Goal: Communication & Community: Answer question/provide support

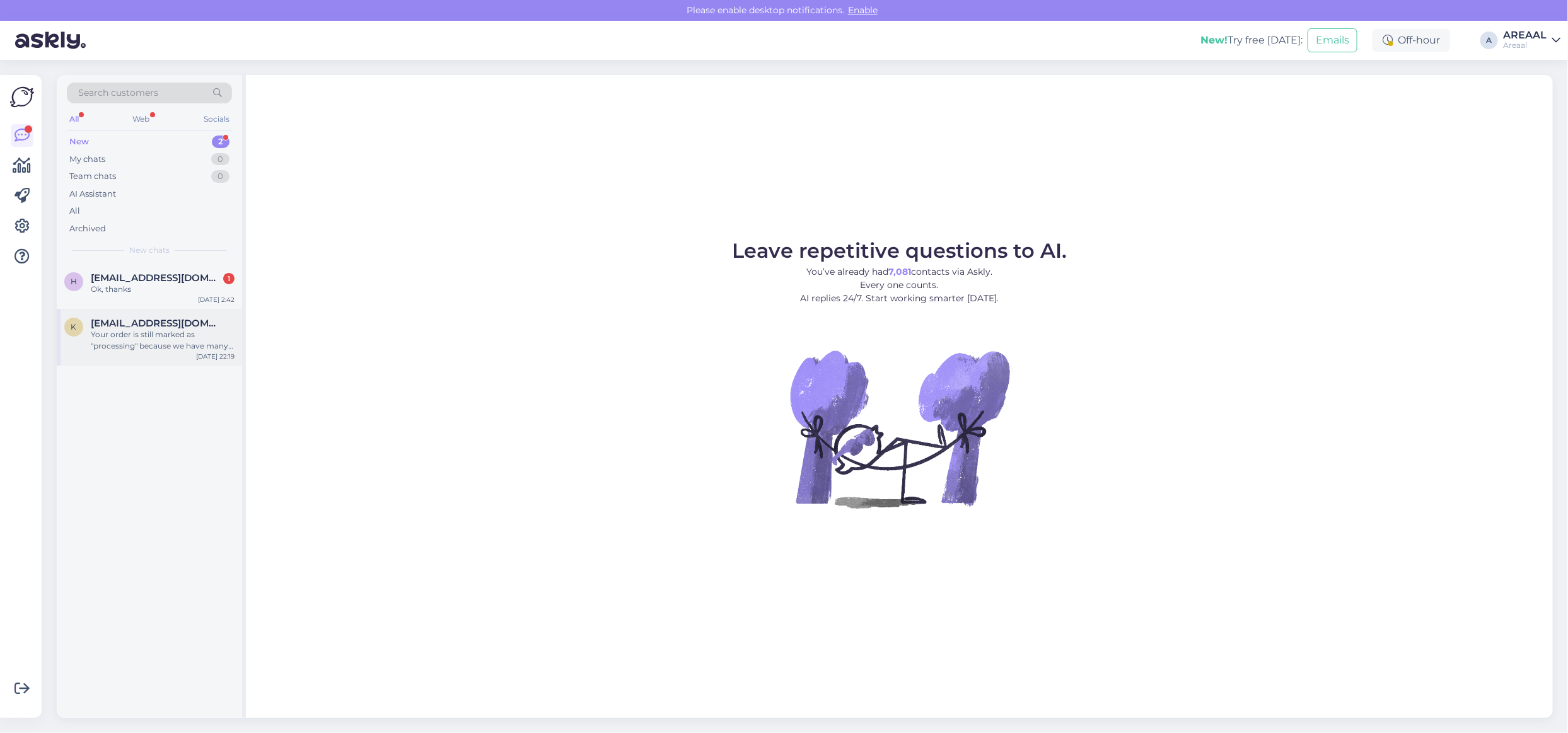
click at [200, 348] on div "Your order is still marked as "processing" because we have many orders or there…" at bounding box center [163, 340] width 144 height 22
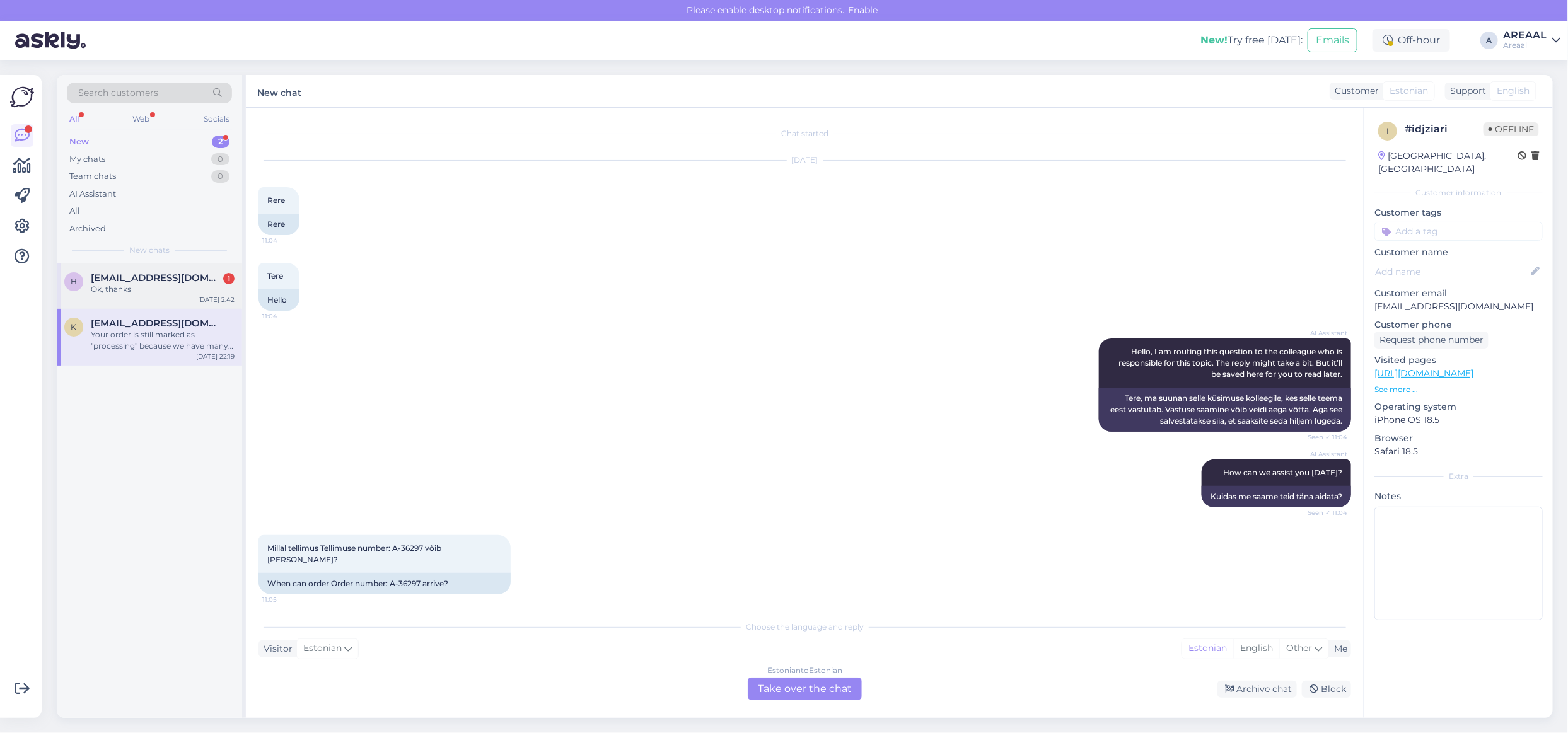
click at [157, 281] on span "hursan@gmx.com" at bounding box center [157, 278] width 131 height 11
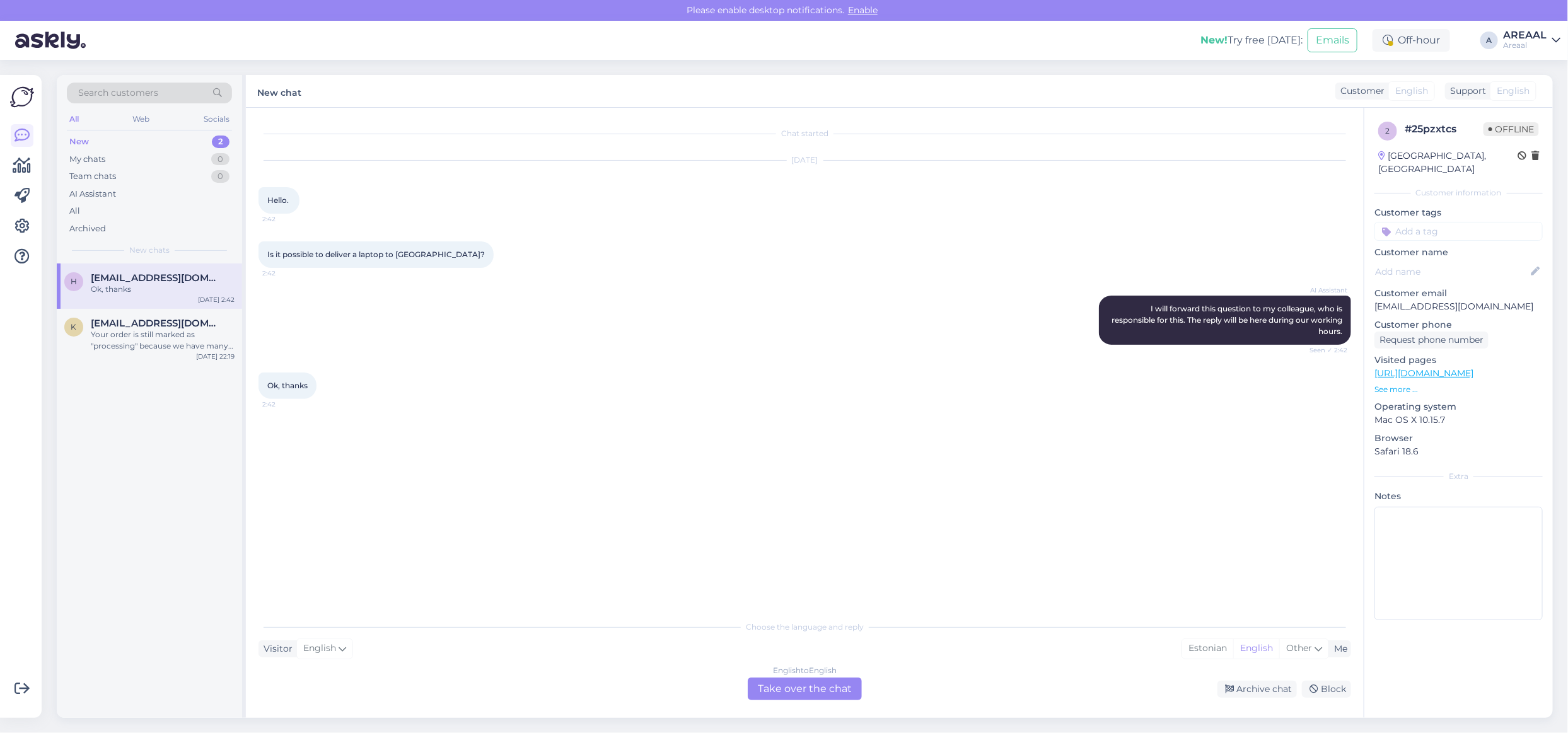
click at [820, 699] on div "English to English Take over the chat" at bounding box center [805, 689] width 114 height 22
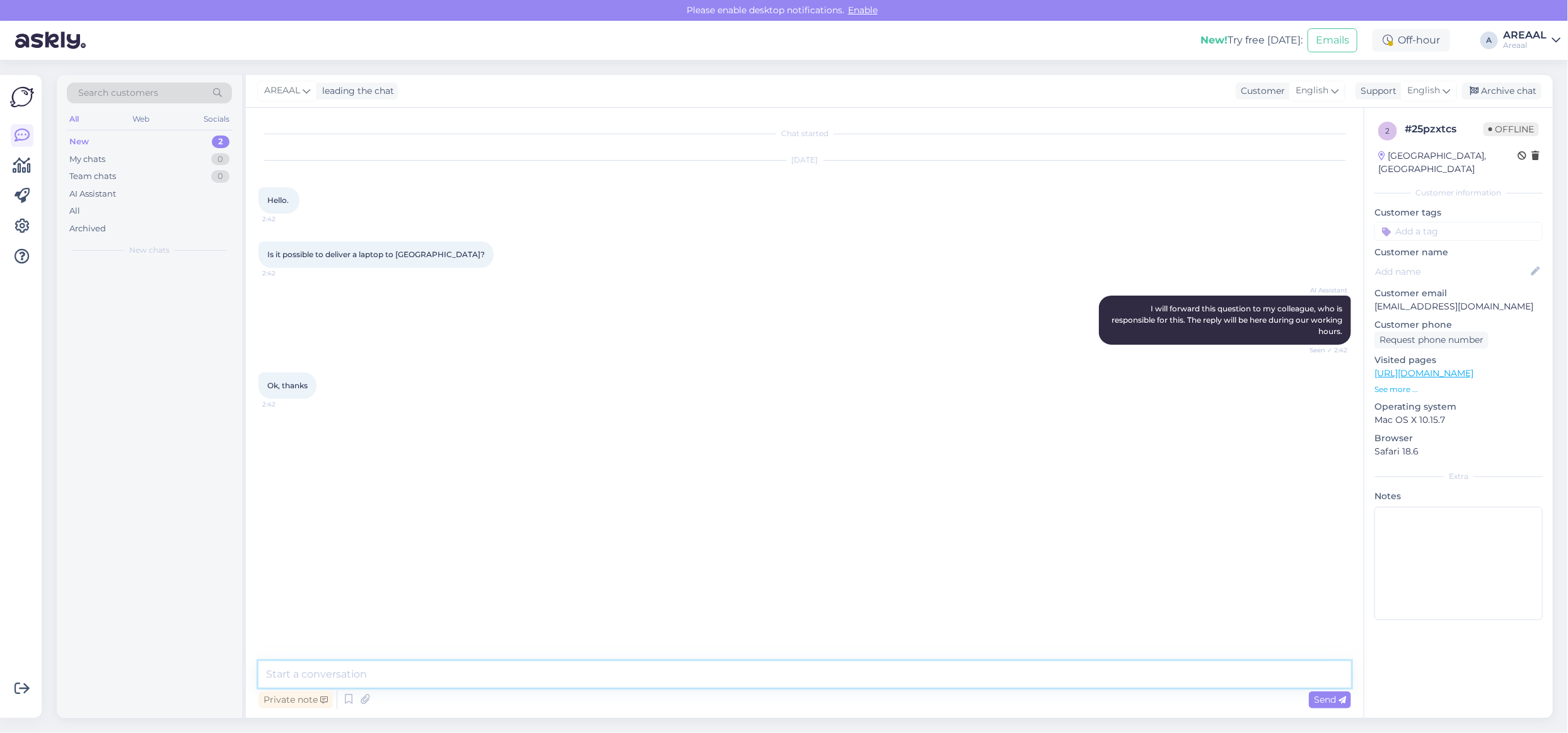
click at [812, 686] on textarea at bounding box center [805, 674] width 1093 height 27
type textarea "We don't deliver to Poland, sorry"
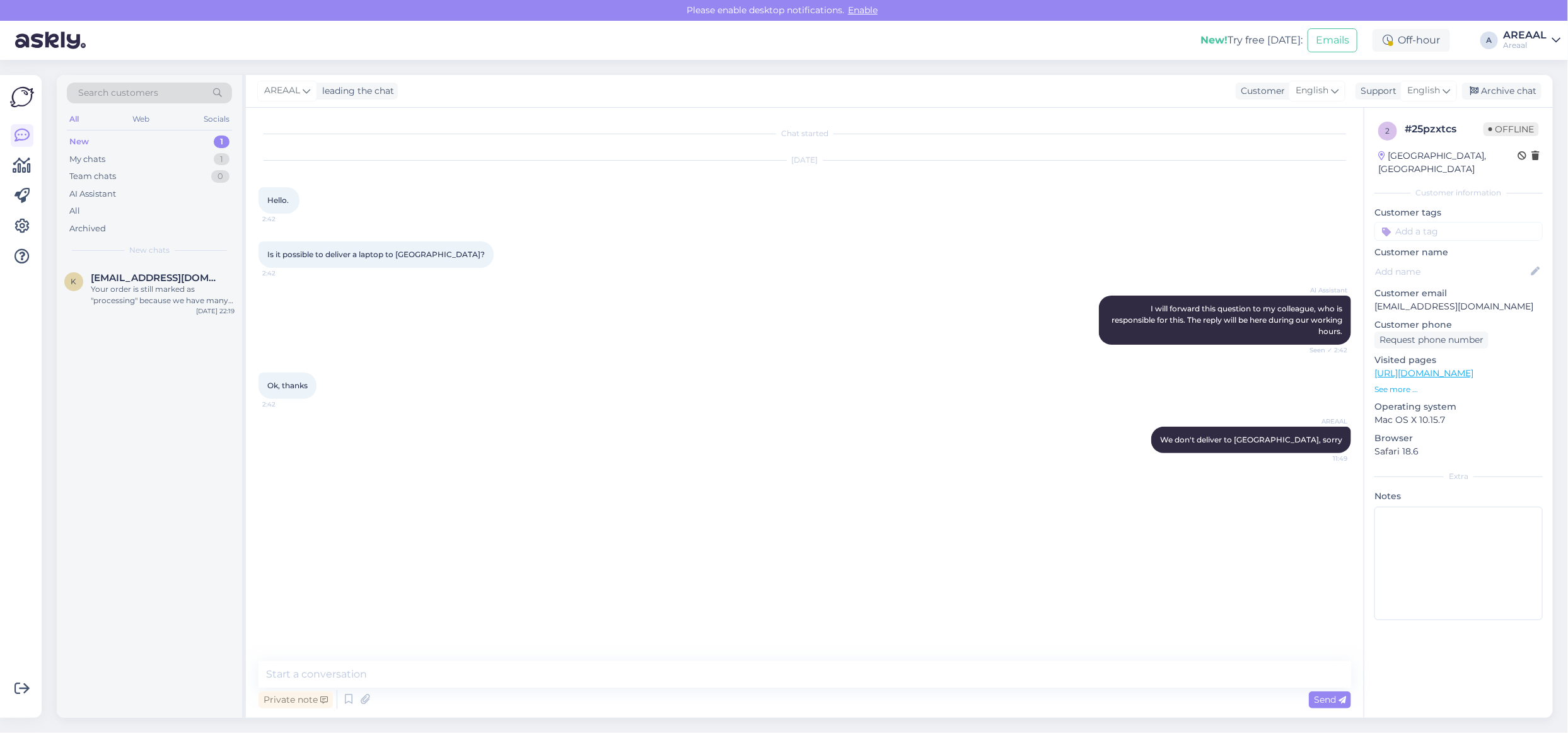
click at [1516, 354] on p "Visited pages" at bounding box center [1459, 360] width 169 height 13
click at [1473, 367] on link "https://areaal.ee/sulearv-msi-raider-ge68-hx-14vhg-w11p-eng/" at bounding box center [1423, 373] width 99 height 11
click at [1514, 93] on div "Archive chat" at bounding box center [1502, 91] width 79 height 17
click at [190, 202] on div "All" at bounding box center [150, 211] width 165 height 18
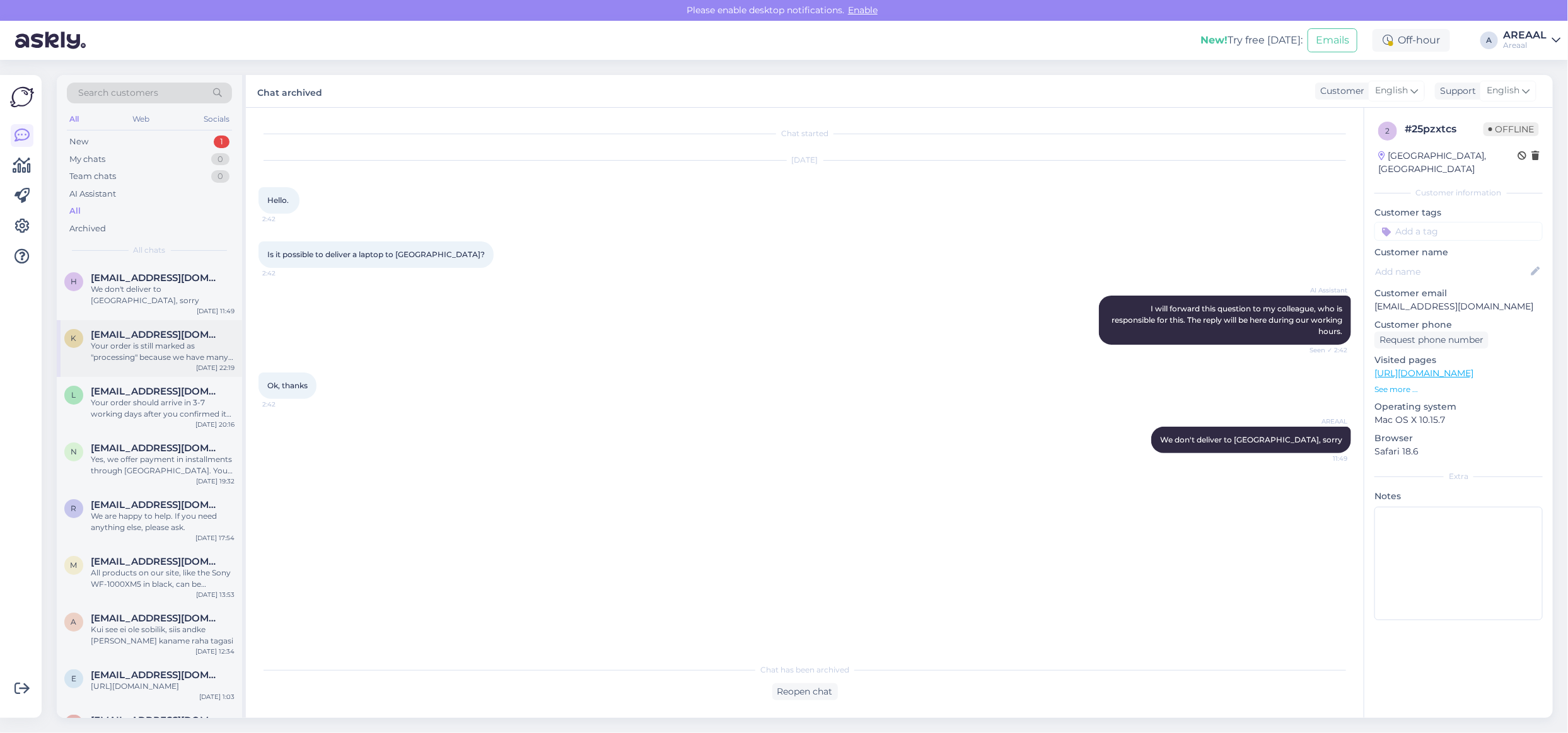
click at [156, 341] on div "Your order is still marked as "processing" because we have many orders or there…" at bounding box center [163, 352] width 144 height 22
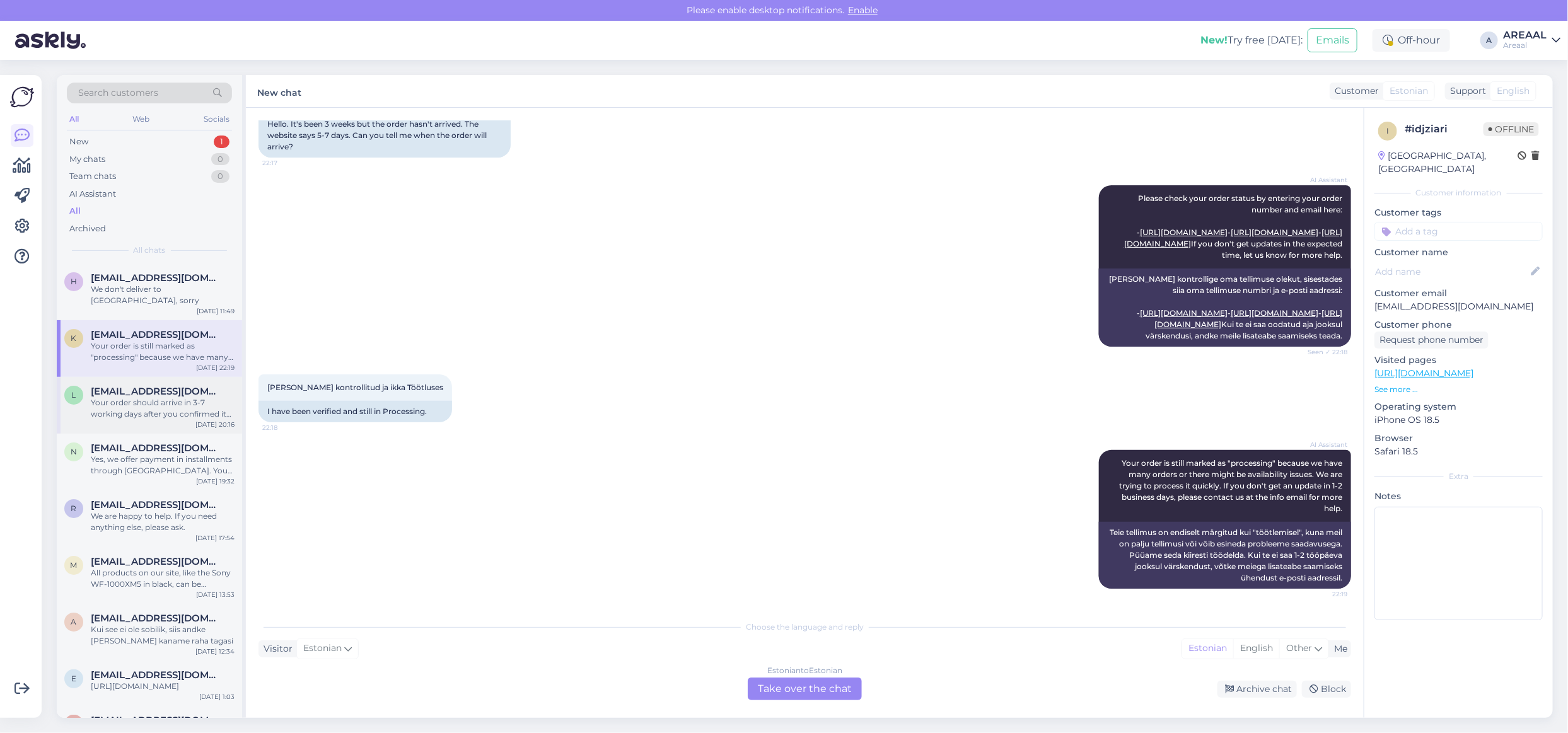
click at [162, 397] on div "Your order should arrive in 3-7 working days after you confirmed it on [DATE]. …" at bounding box center [163, 409] width 144 height 22
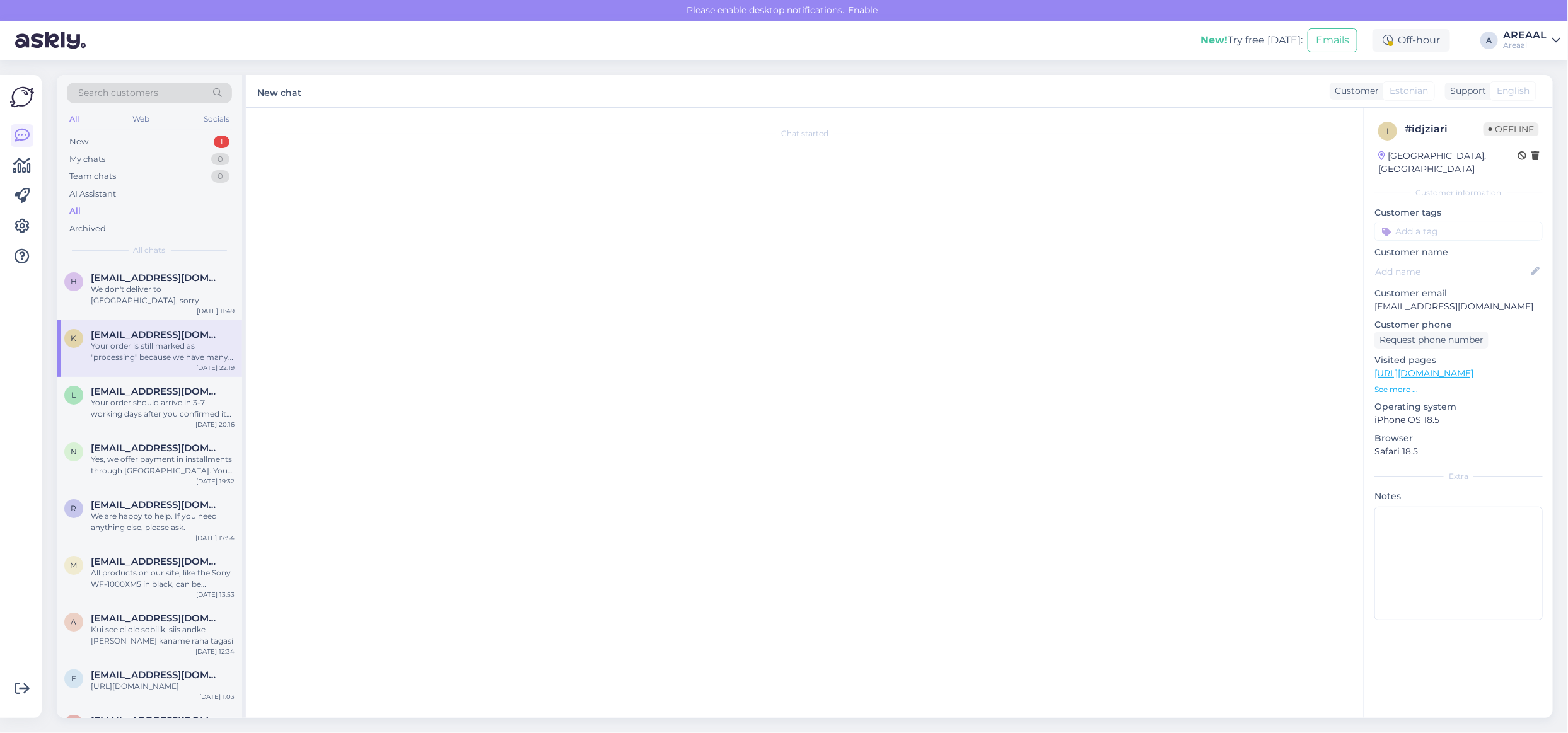
scroll to position [0, 0]
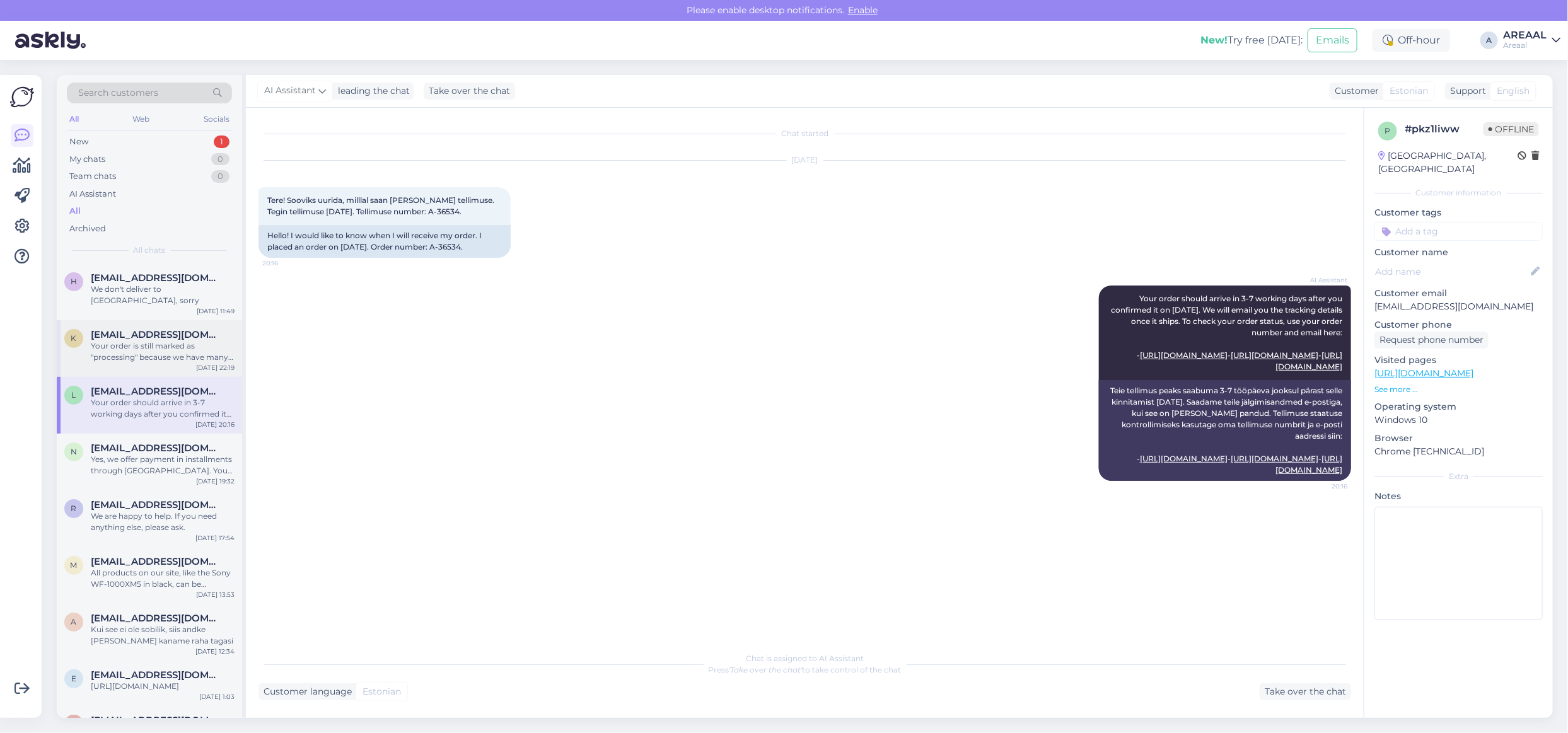
click at [164, 341] on div "Your order is still marked as "processing" because we have many orders or there…" at bounding box center [163, 352] width 144 height 22
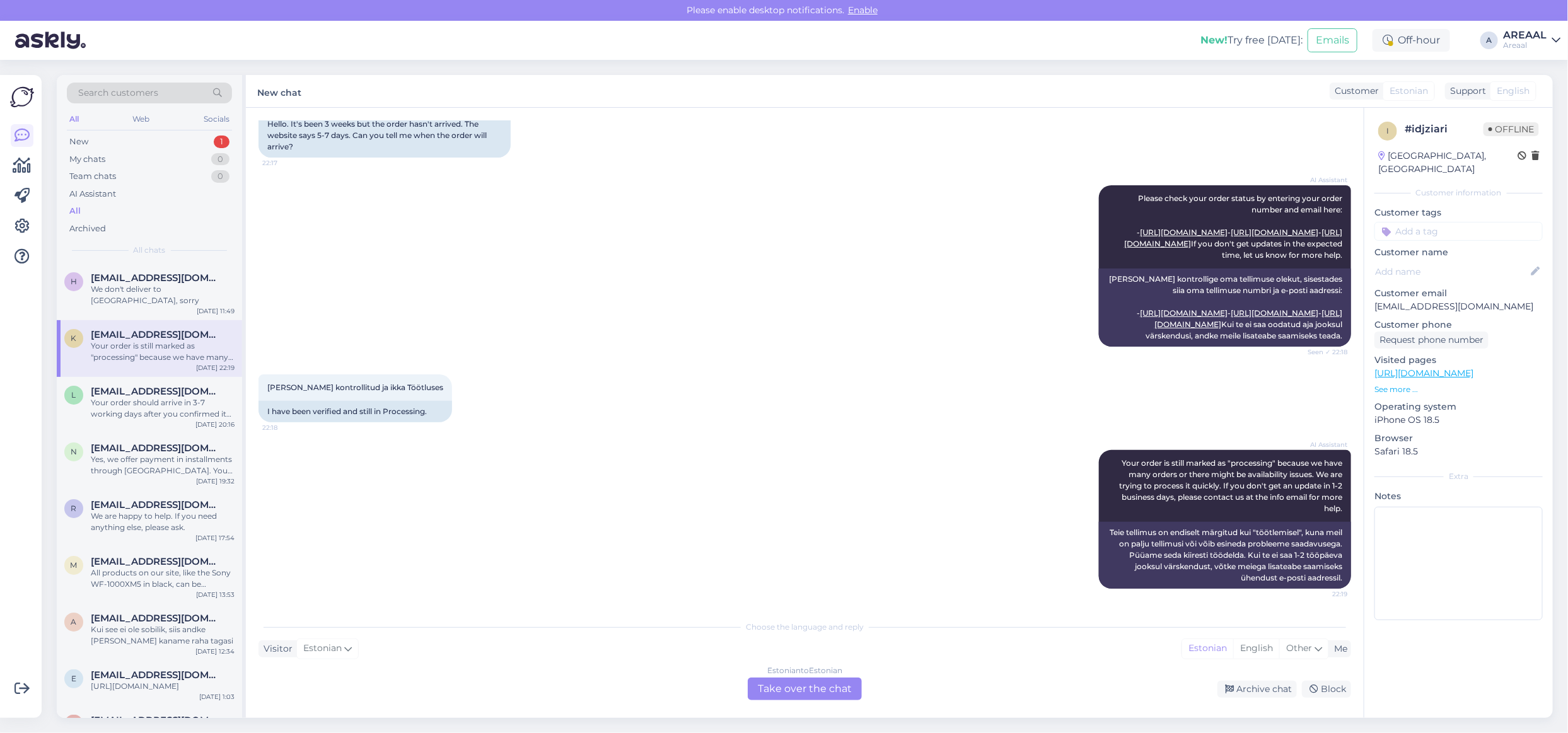
click at [823, 694] on div "Estonian to Estonian Take over the chat" at bounding box center [805, 689] width 114 height 22
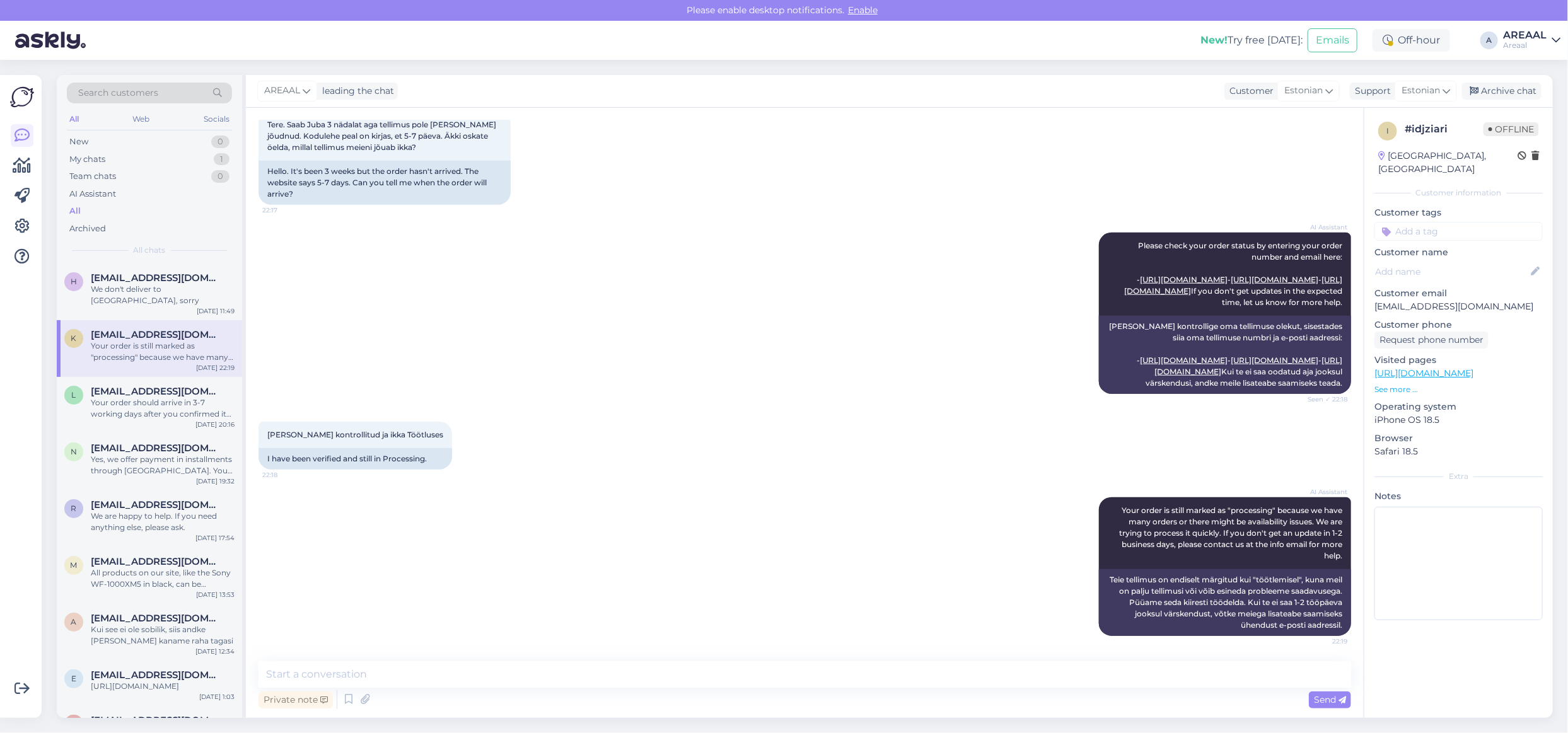
click at [817, 694] on div "Private note Send" at bounding box center [805, 699] width 1093 height 24
click at [820, 675] on textarea at bounding box center [805, 674] width 1093 height 27
paste textarea "65OLED769/12"
type textarea "Ootame jätkuvalt 65OLED769/12 lattu jõudmist. Orienteeruv tarneaeg vahemikus"
click at [874, 670] on textarea at bounding box center [805, 674] width 1093 height 27
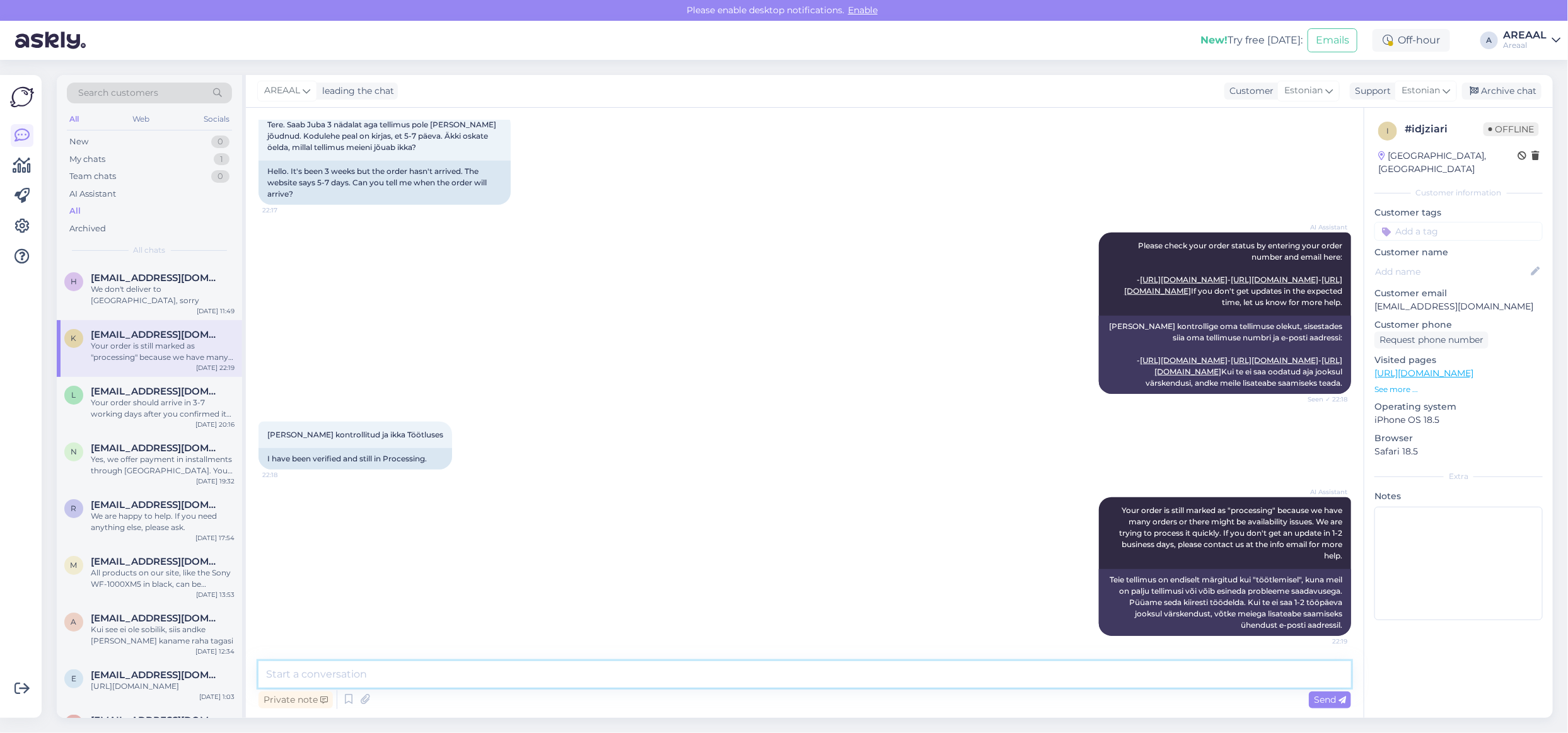
click at [1051, 680] on textarea at bounding box center [805, 674] width 1093 height 27
paste textarea "Ootame jätkuvalt 65OLED769/12 lattu jõudmist. Orienteeruv tarneaeg vahemikus"
type textarea "Ootame jätkuvalt 65OLED769/12 lattu jõudmist. Orienteeruv tarneaeg vahemikus"
click at [716, 672] on textarea "Ootame jätkuvalt 65OLED769/12 lattu jõudmist. Orienteeruv tarneaeg vahemikus" at bounding box center [805, 674] width 1093 height 27
click at [1063, 681] on textarea at bounding box center [805, 674] width 1093 height 27
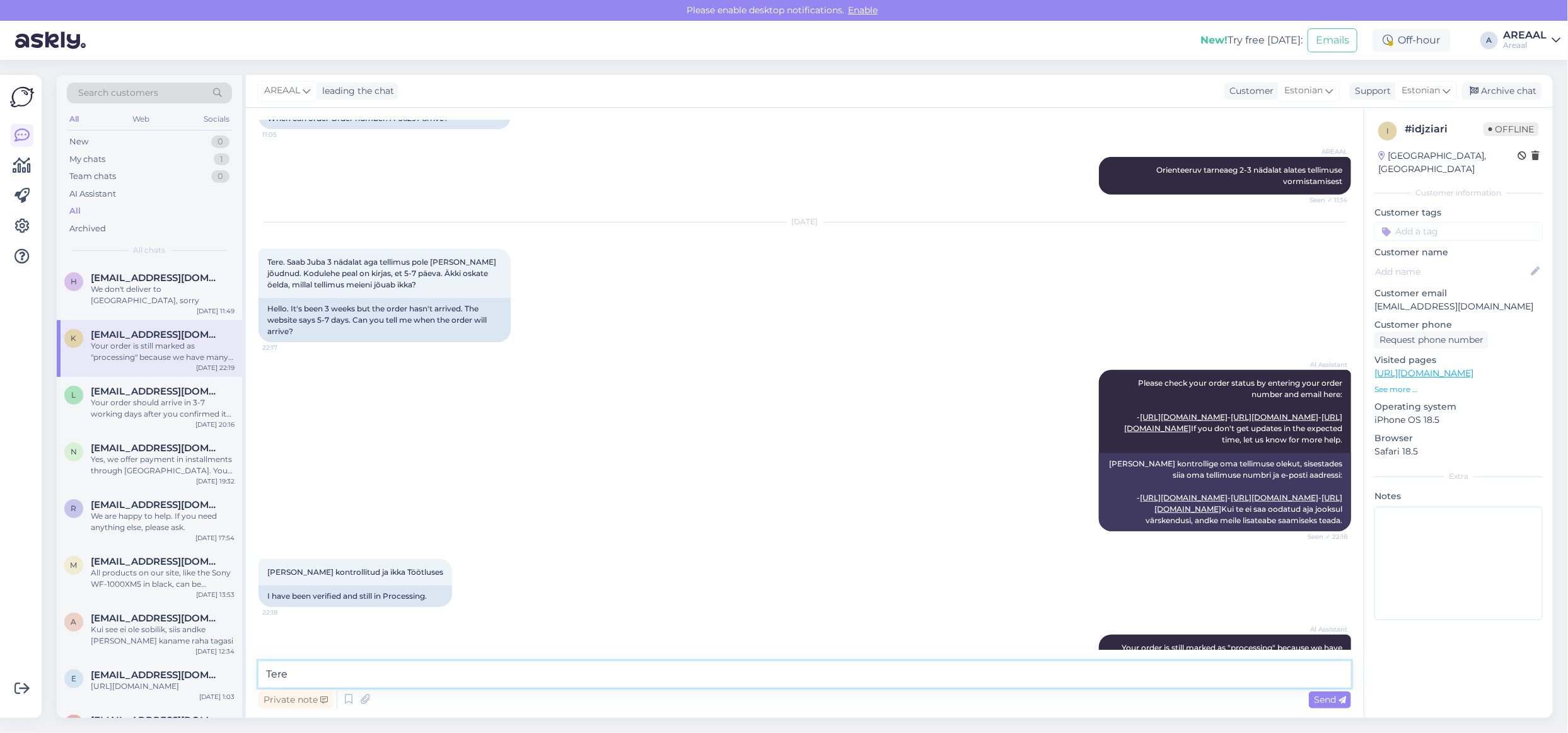
scroll to position [185, 0]
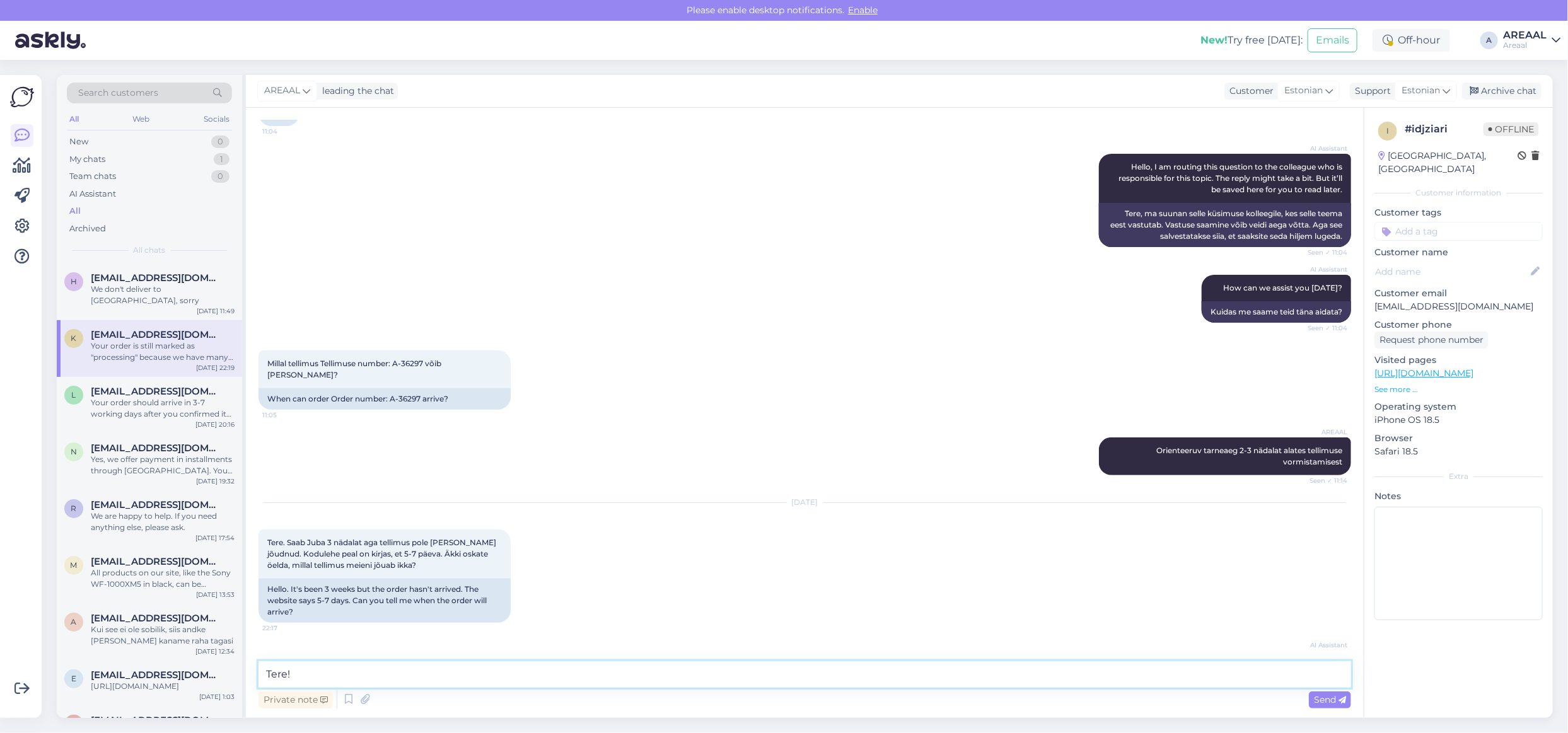
paste textarea "Meie tarnetingimustes kehtib 7 tööpäevane tarneaeg ainult laosolevatele toodete…"
type textarea "Tere! Meie tarnetingimustes kehtib 7 tööpäevane tarneaeg ainult laosolevatele t…"
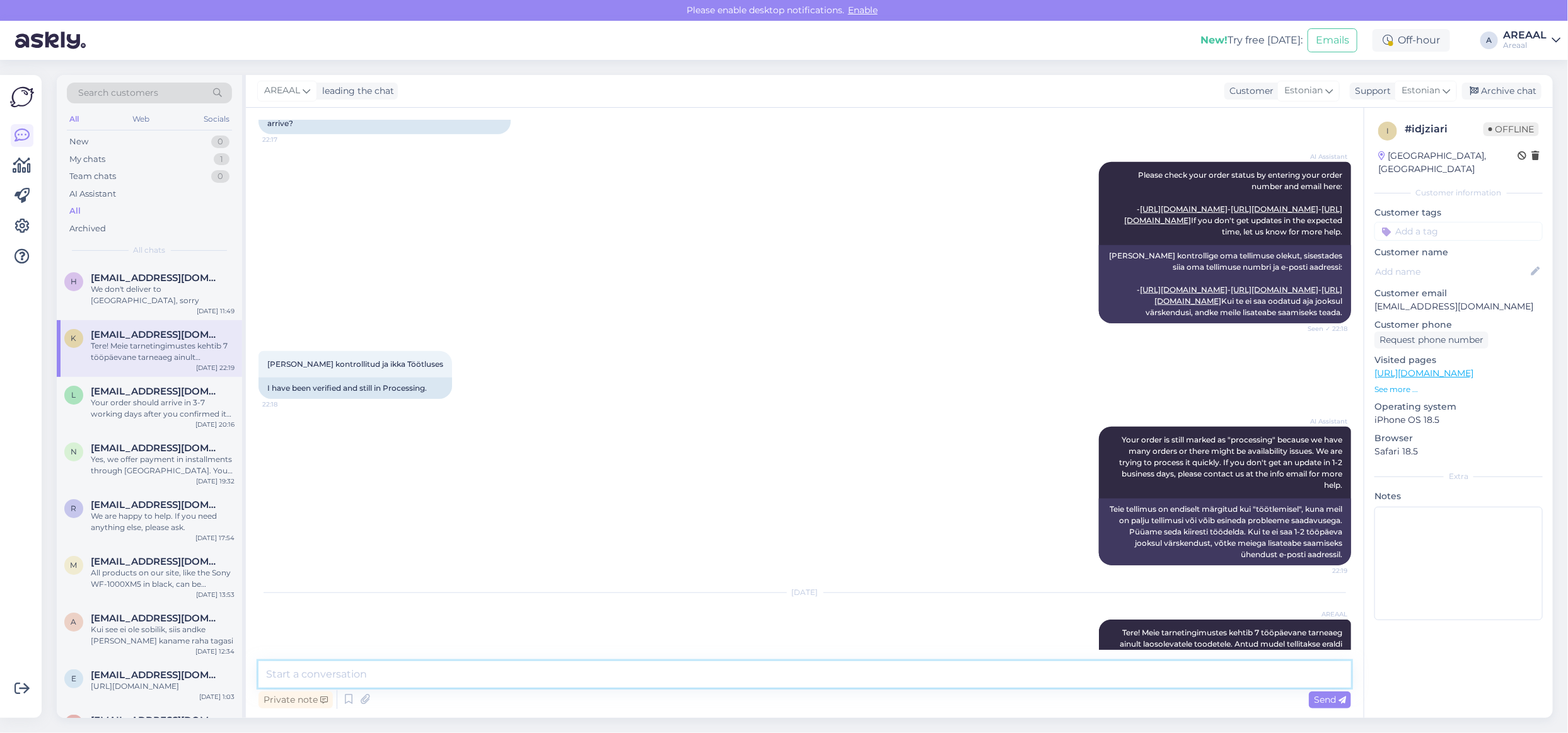
scroll to position [761, 0]
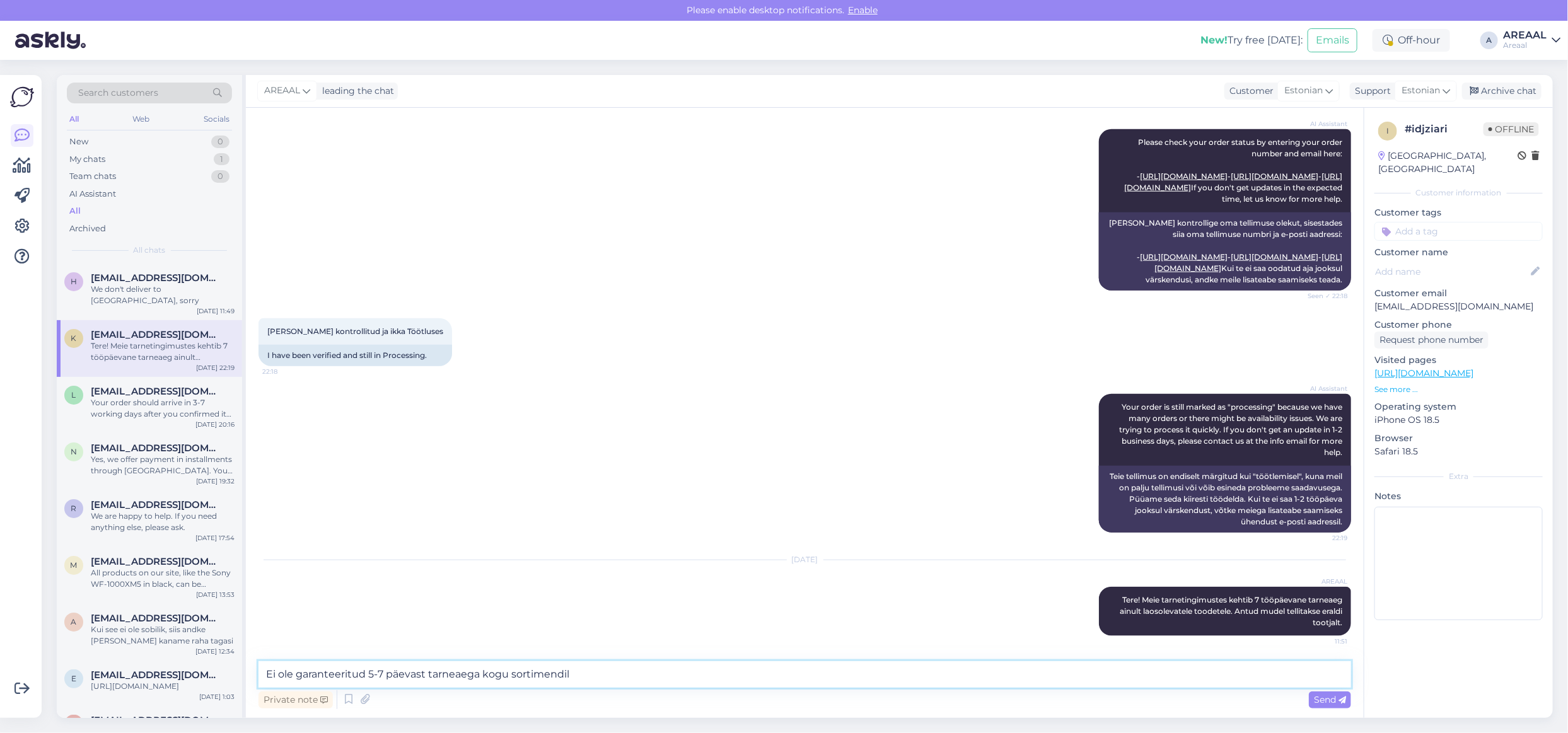
type textarea "Ei ole garanteeritud 5-7 päevast tarneaega kogu sortimendile"
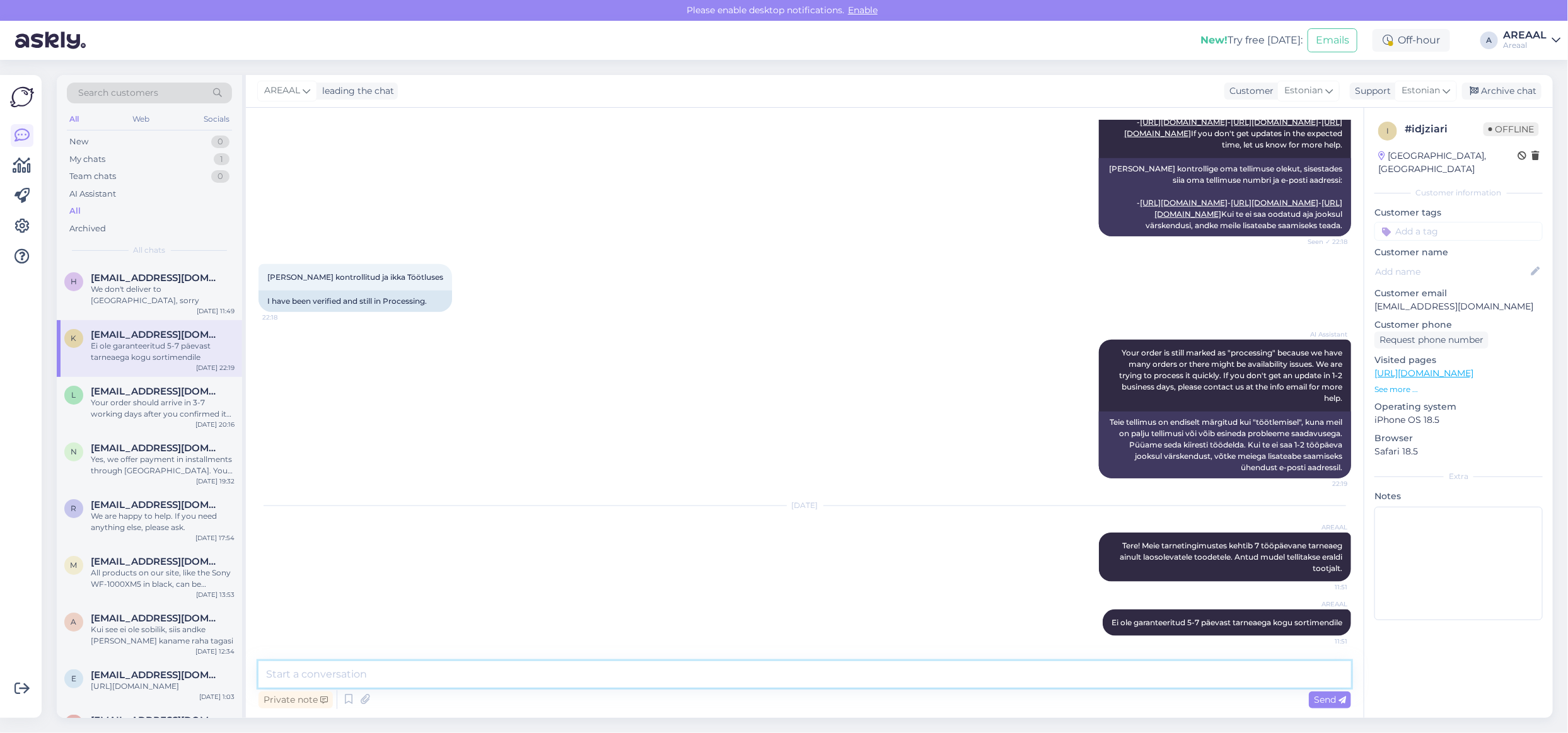
scroll to position [827, 0]
click at [938, 678] on textarea at bounding box center [805, 674] width 1093 height 27
paste textarea "Kodulehel on kohaletoimetamise info all lisatud: Tarneajad on esialgsed ning se…"
type textarea "Kodulehel on kohaletoimetamise info all lisatud: Tarneajad on esialgsed ning se…"
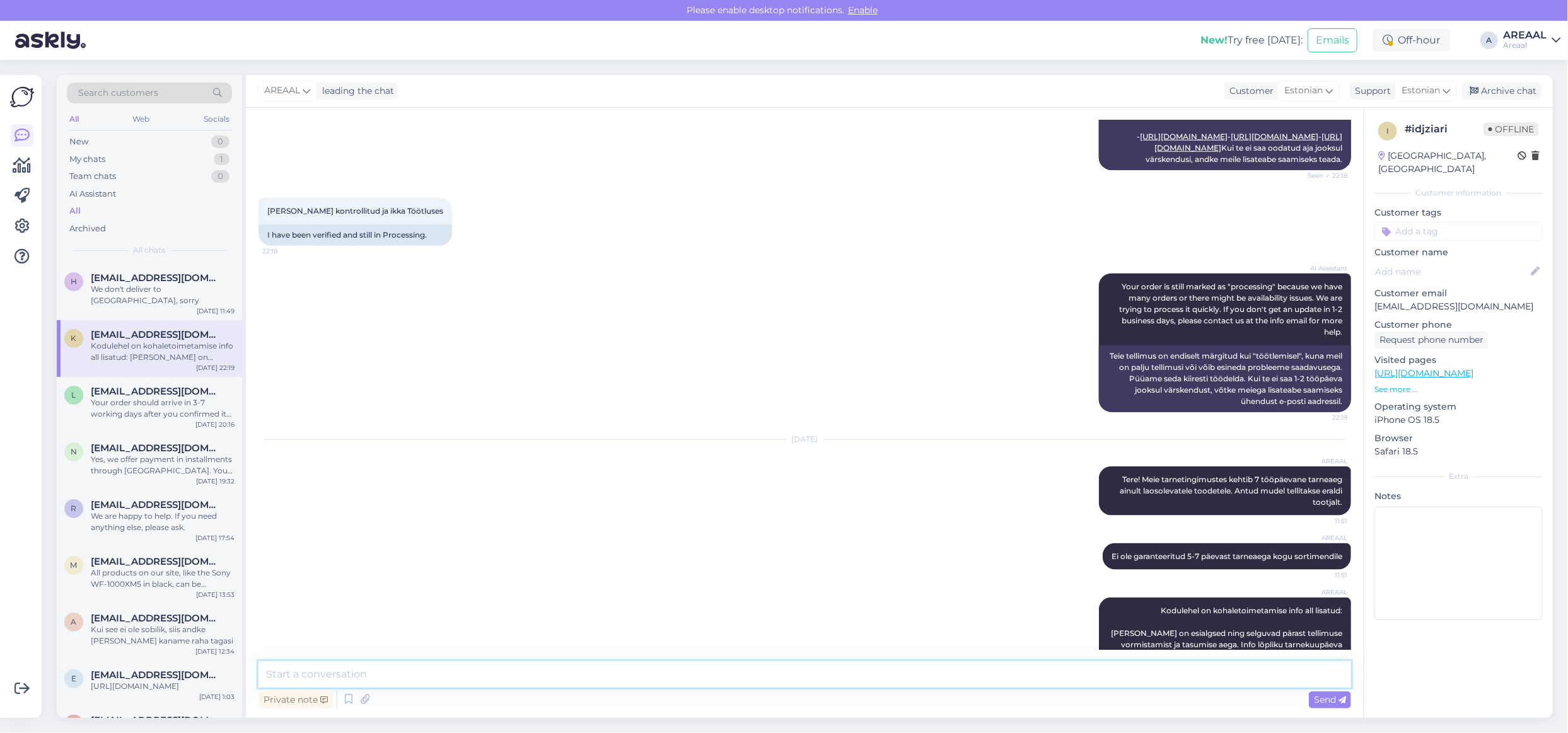
scroll to position [926, 0]
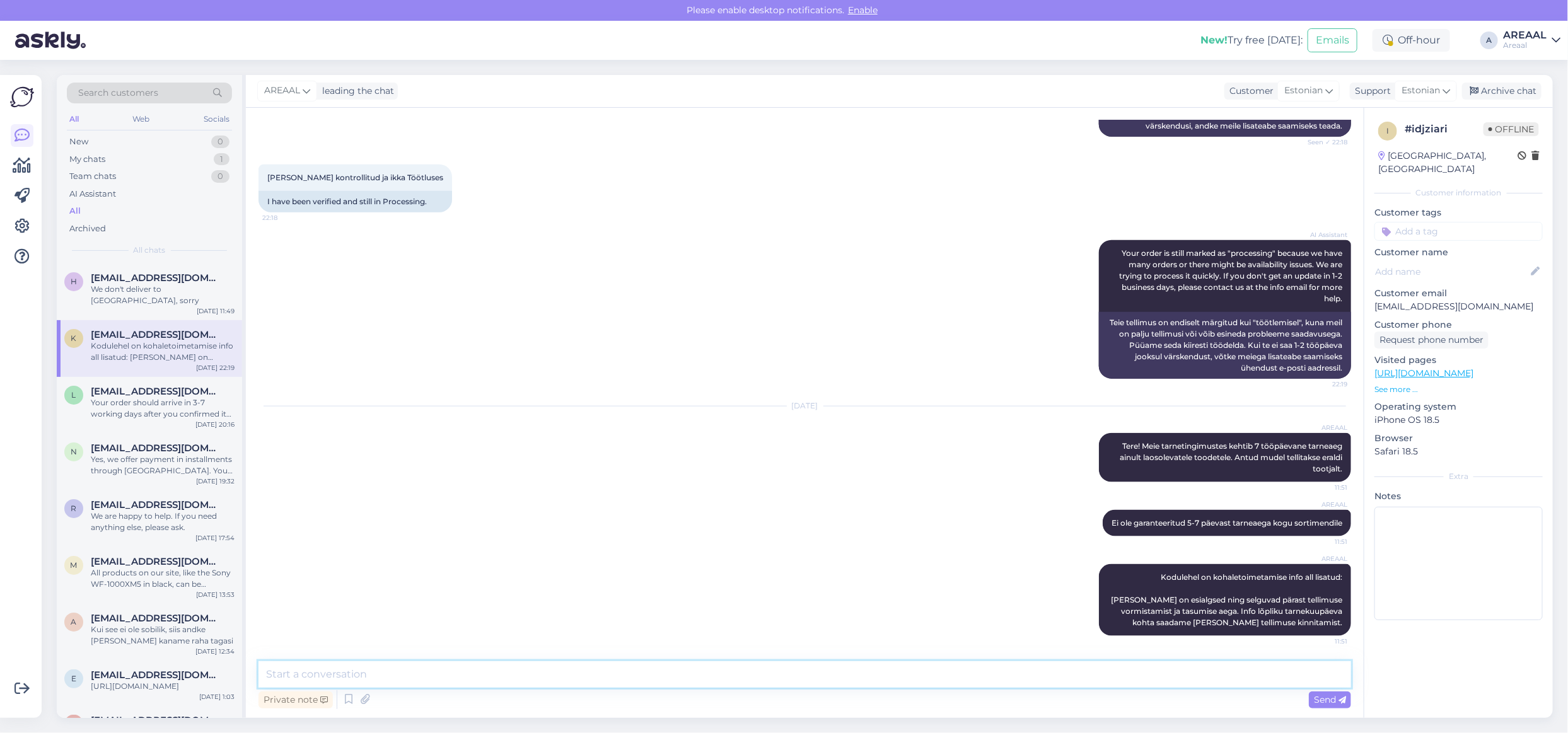
click at [951, 680] on textarea at bounding box center [805, 674] width 1093 height 27
paste textarea "Ootame jätkuvalt 65OLED769/12 lattu jõudmist. Orienteeruv tarneaeg vahemikus"
click at [1207, 669] on textarea "Ootame jätkuvalt 65OLED769/12 lattu jõudmist. Orienteeruv tarneaeg vahemikus" at bounding box center [805, 674] width 1093 height 27
type textarea "Ootame jätkuvalt 65OLED769/12 lattu jõudmist. Orienteeruv tarneaeg vahemikus 18…"
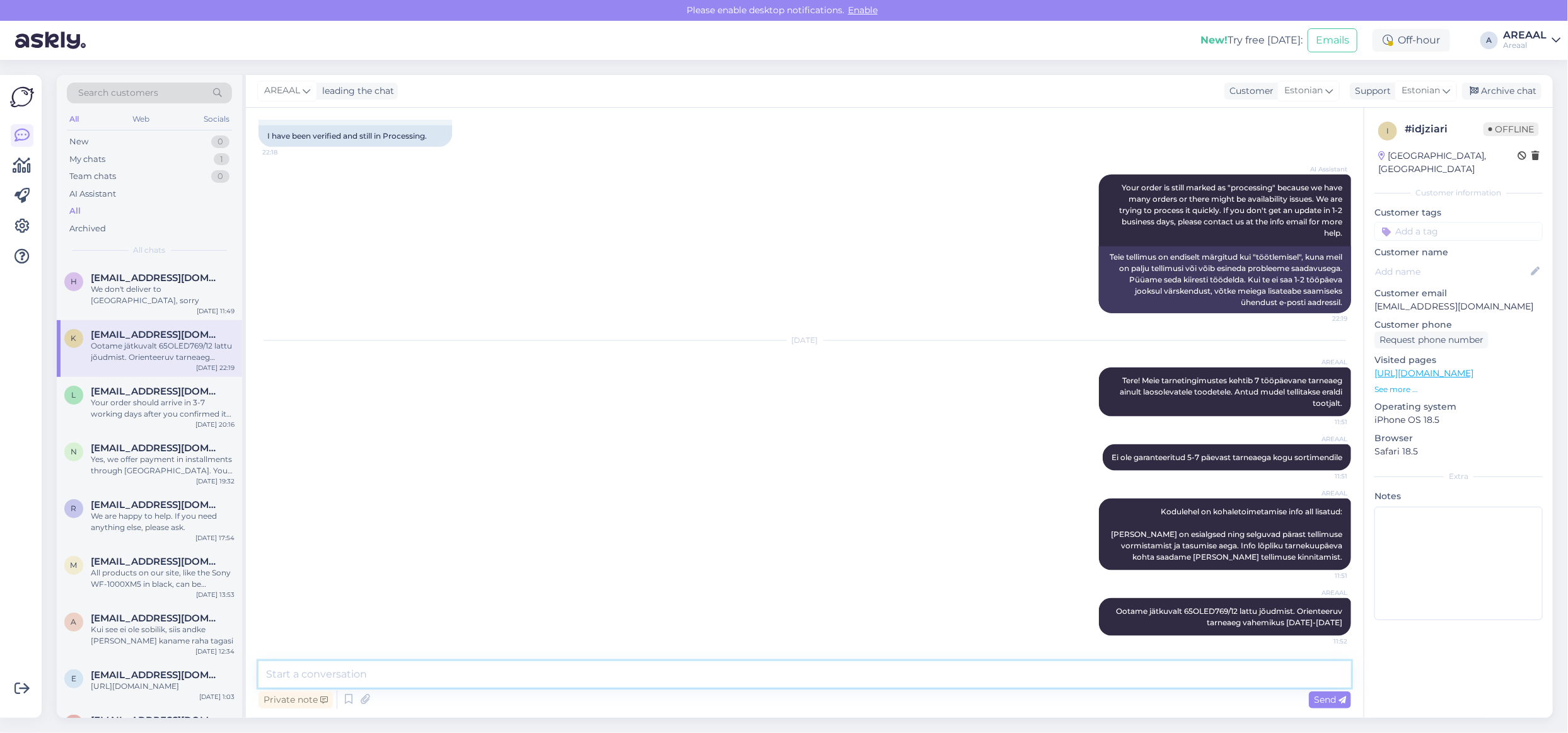
scroll to position [992, 0]
type textarea "Kui tarneaeg ei ole sobilik, siis andke teada ja kanname raha tagasi"
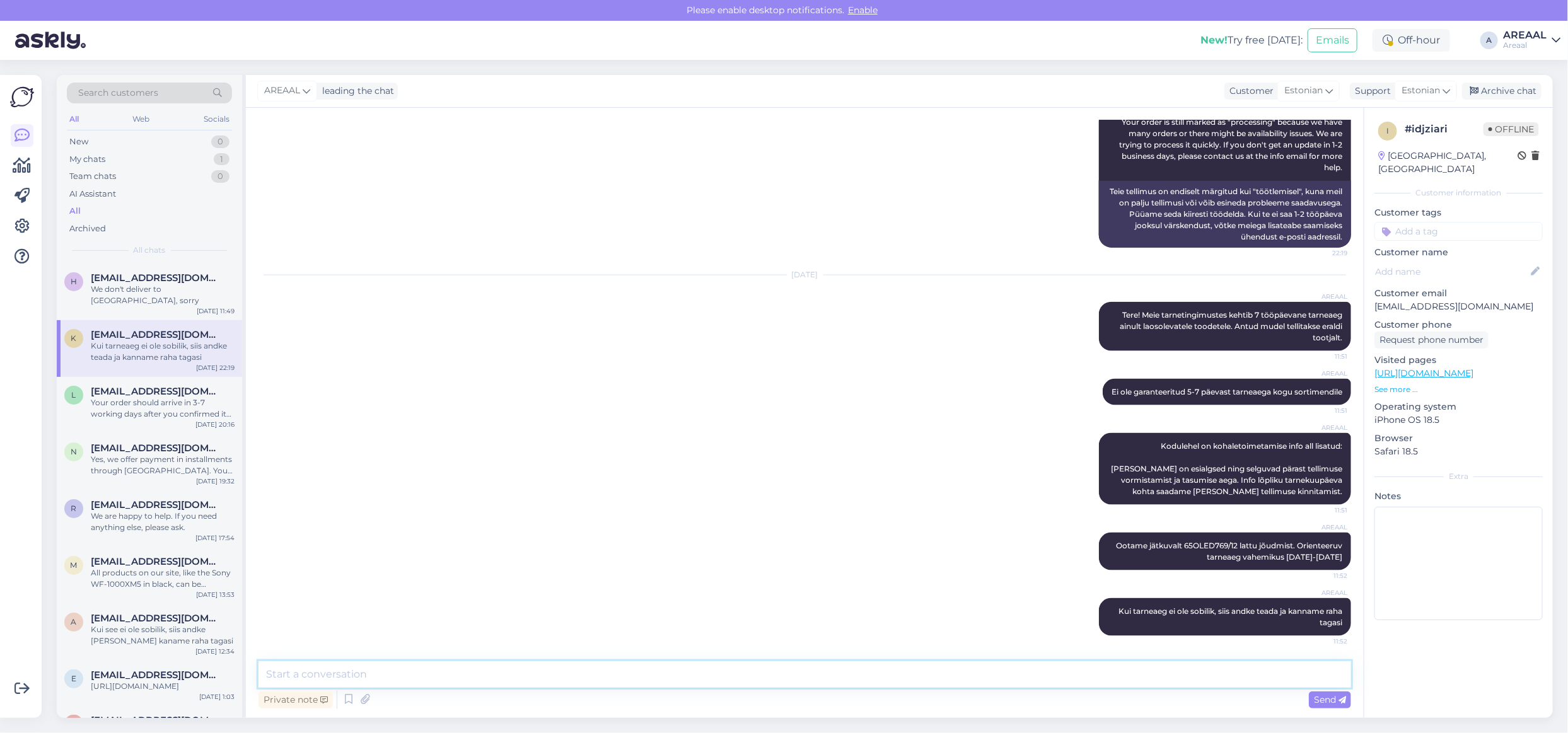
scroll to position [1057, 0]
click at [874, 282] on div "Sep 14 2025 AREAAL Tere! Meie tarnetingimustes kehtib 7 tööpäevane tarneaeg ain…" at bounding box center [805, 313] width 1093 height 103
click at [1495, 86] on div "Archive chat" at bounding box center [1502, 91] width 79 height 17
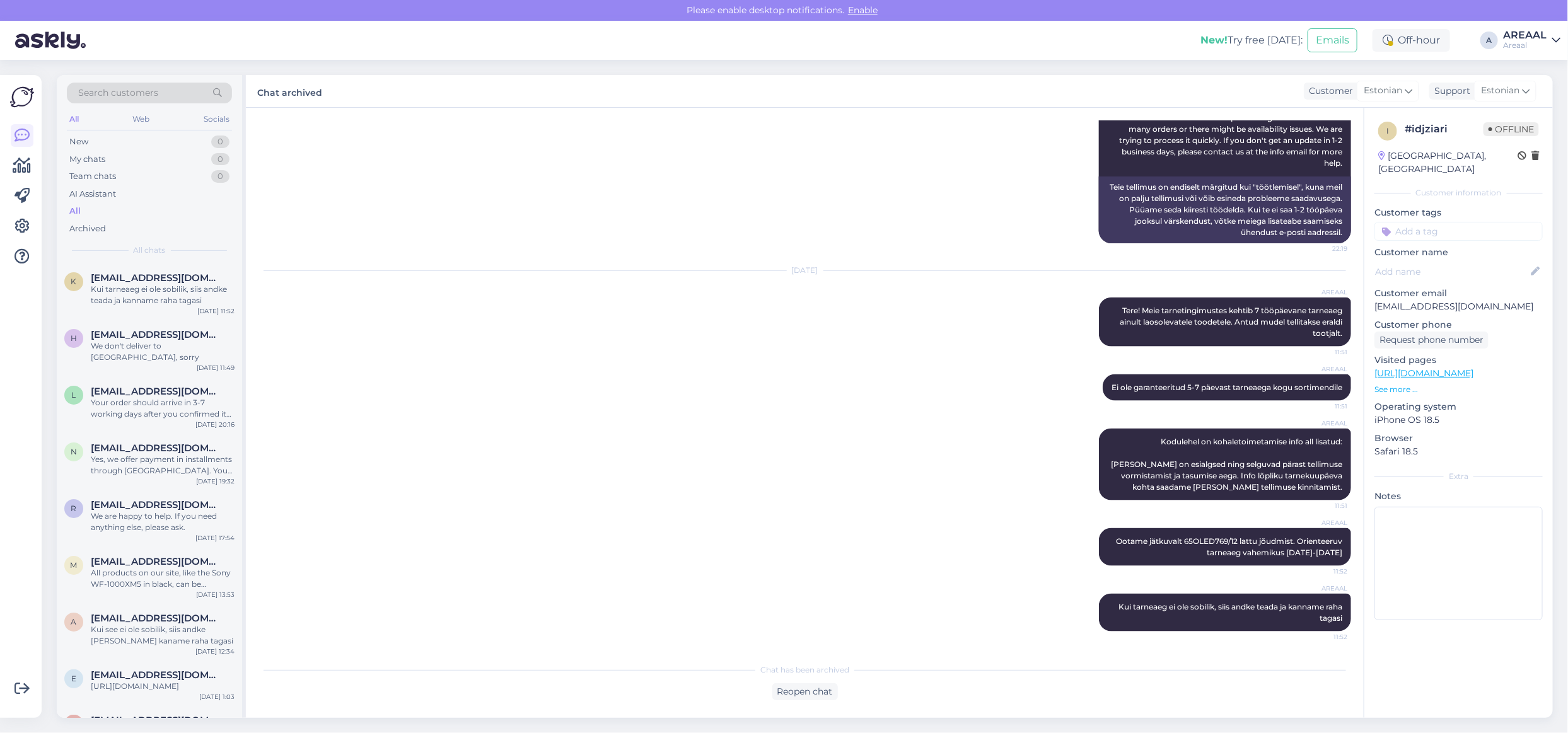
click at [1541, 34] on div "AREAAL" at bounding box center [1525, 35] width 44 height 10
click at [1533, 91] on button "Open" at bounding box center [1533, 97] width 35 height 20
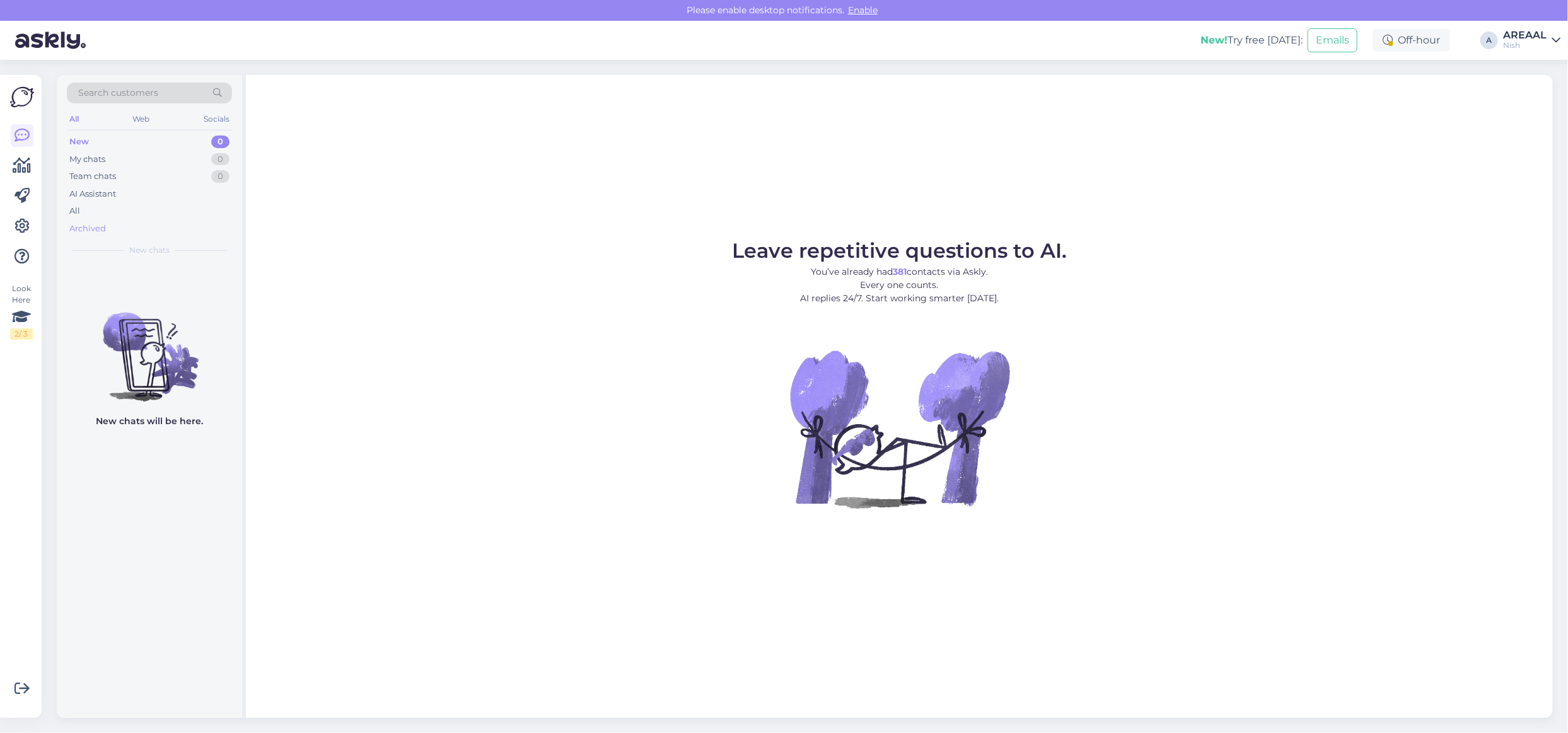
click at [169, 220] on div "Archived" at bounding box center [150, 229] width 165 height 18
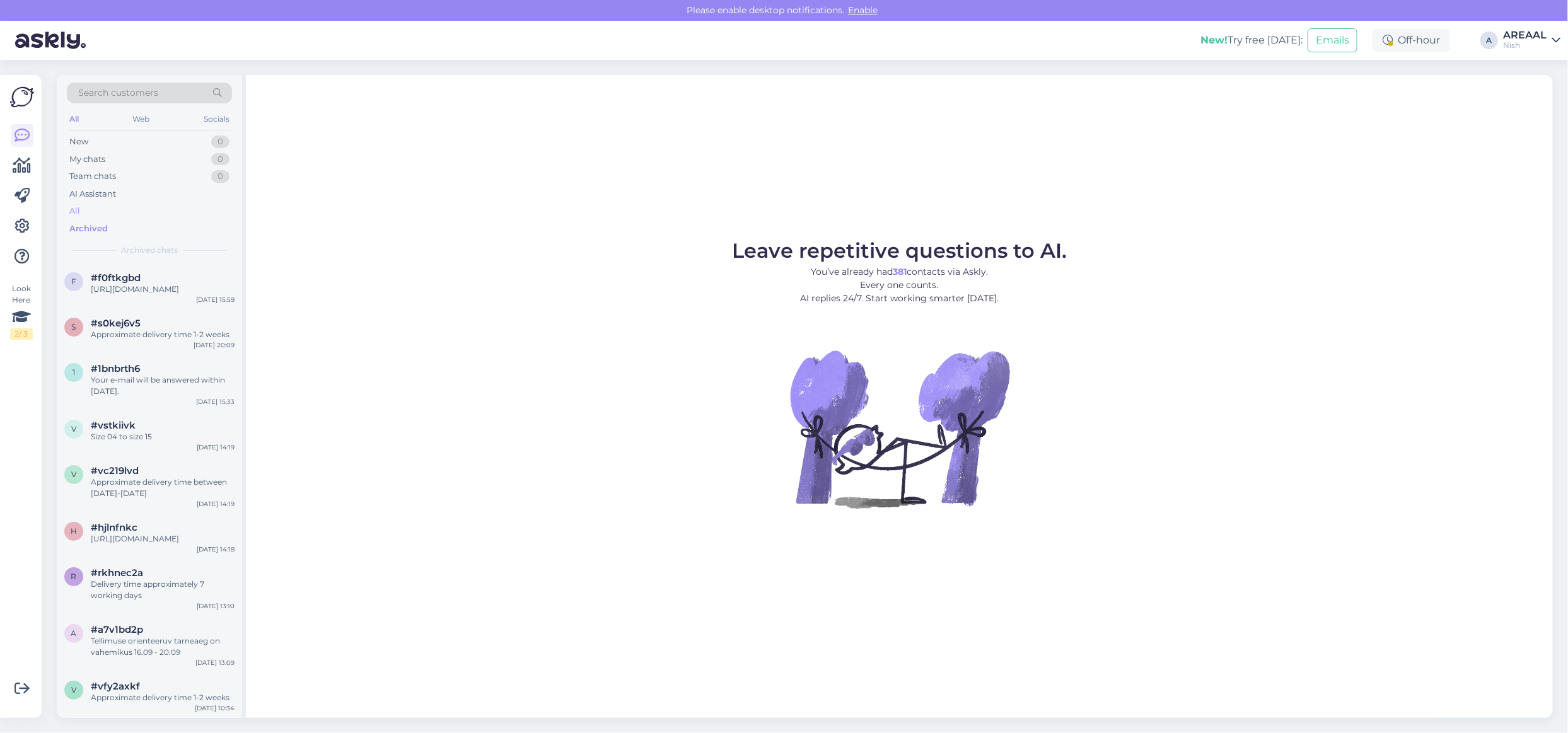
click at [166, 213] on div "All" at bounding box center [150, 211] width 165 height 18
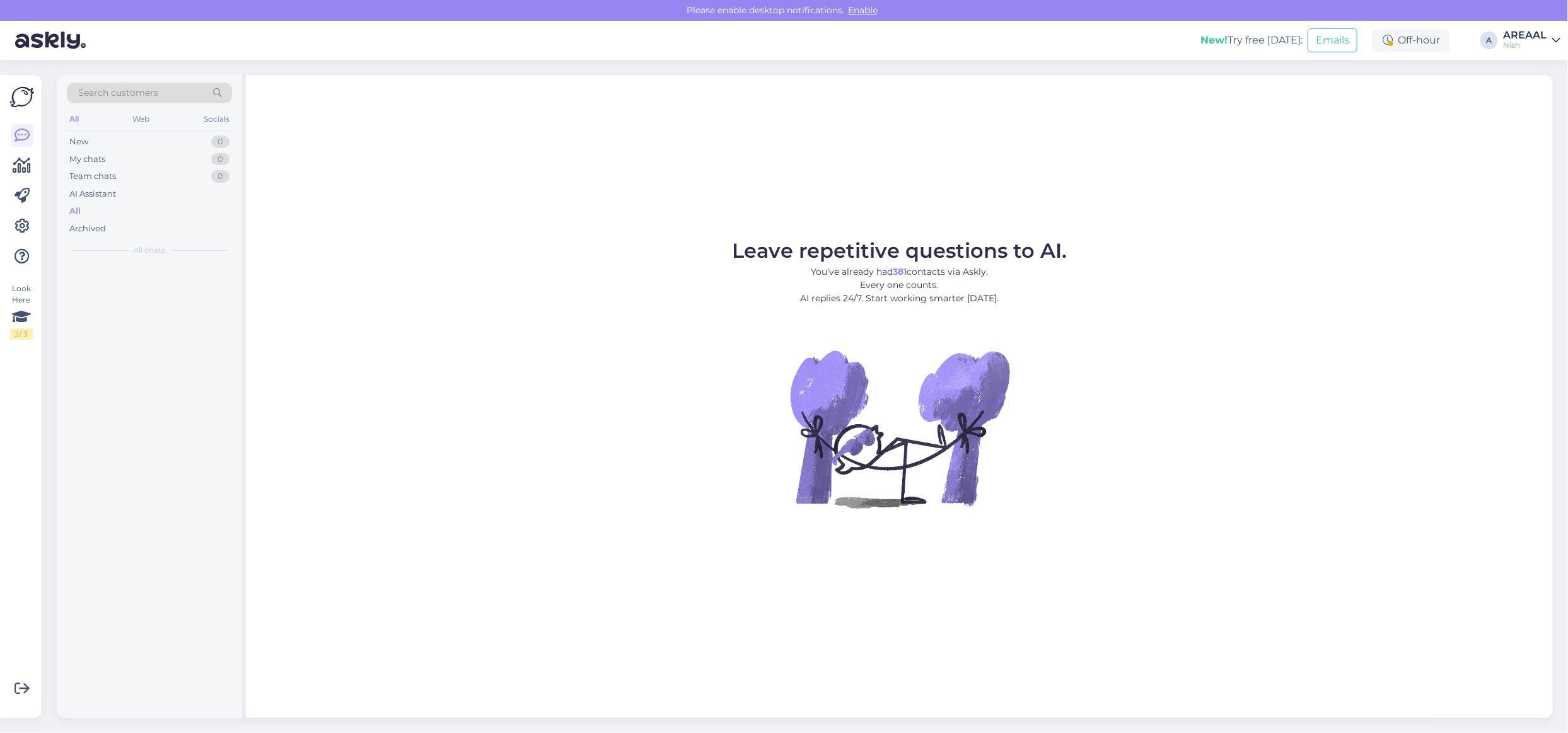
click at [165, 209] on div "All" at bounding box center [150, 211] width 165 height 18
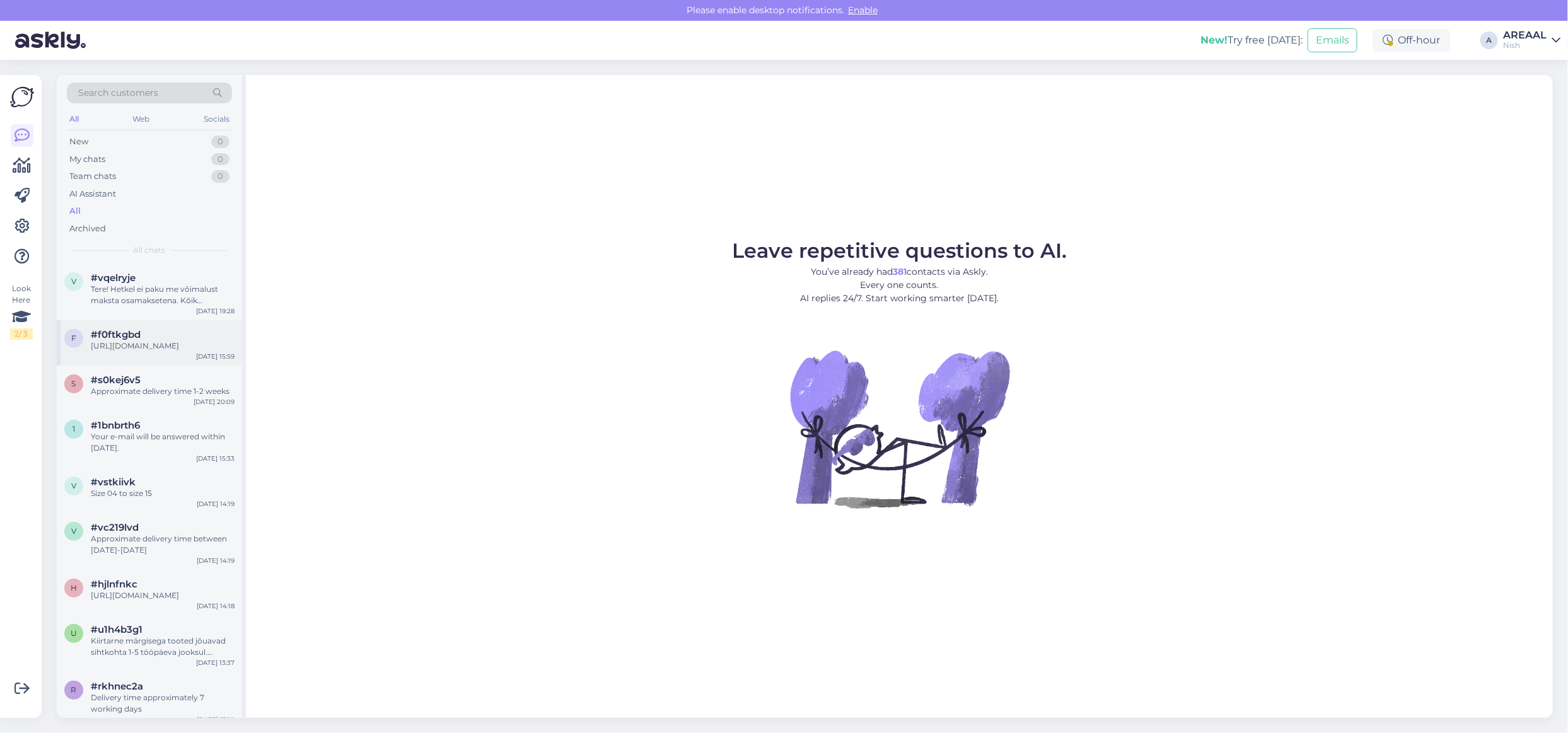
click at [166, 331] on div "#f0ftkgbd" at bounding box center [163, 334] width 144 height 11
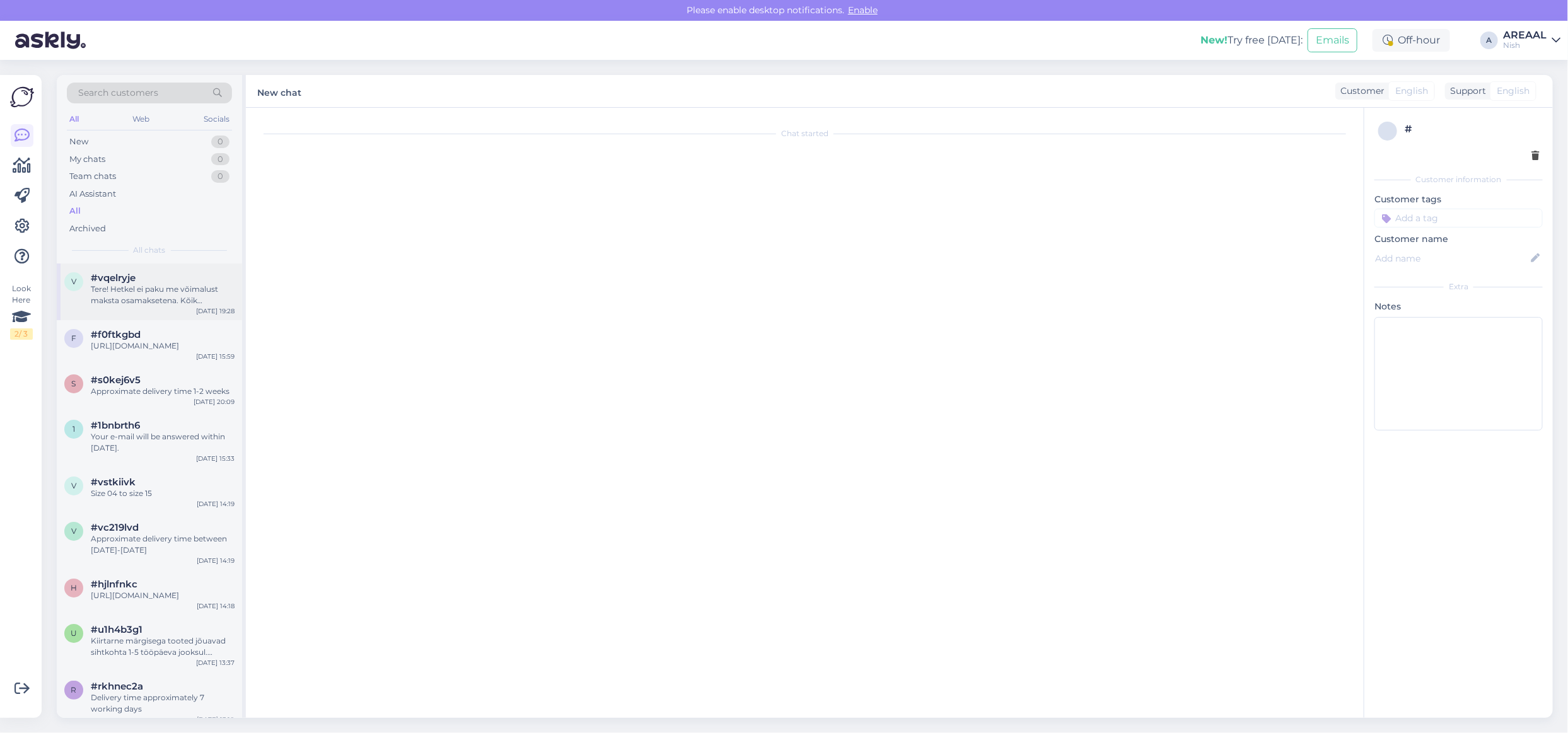
scroll to position [106, 0]
click at [155, 301] on div "Tere! Hetkel ei paku me võimalust maksta osamaksetena. Kõik tellimused tuleb ta…" at bounding box center [163, 295] width 144 height 22
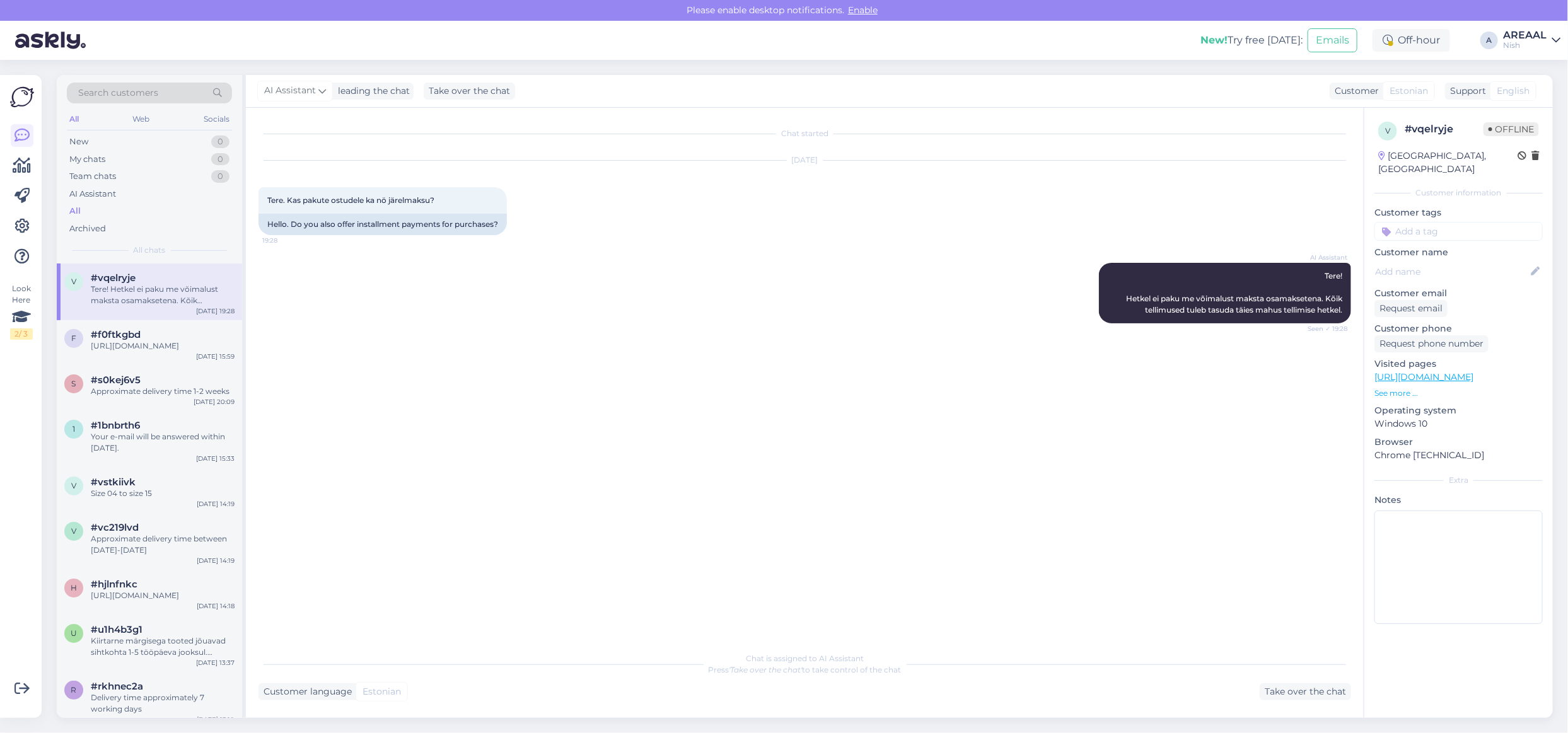
scroll to position [0, 0]
click at [1523, 35] on div "AREAAL" at bounding box center [1525, 35] width 44 height 10
click at [1531, 67] on button "Open" at bounding box center [1533, 70] width 35 height 20
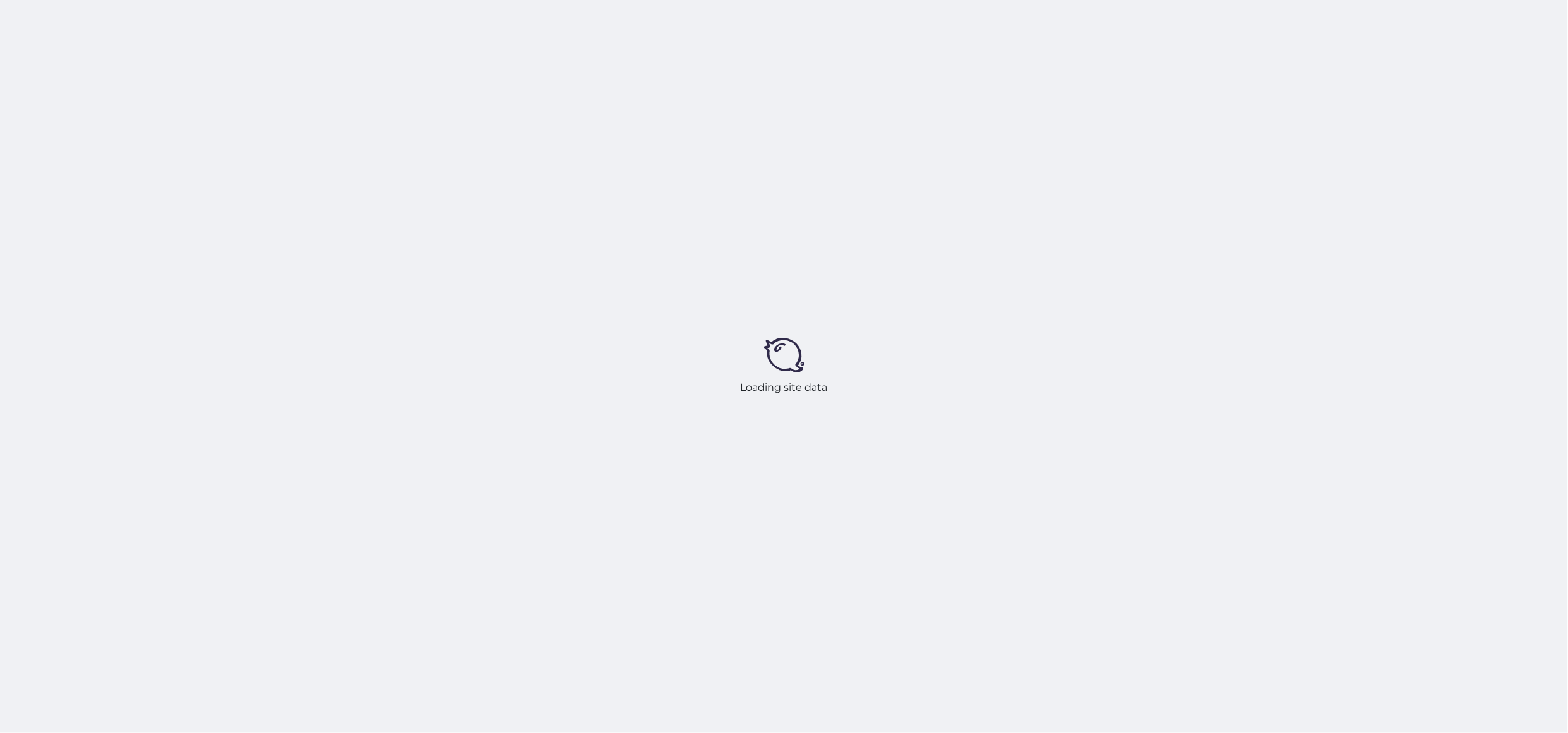
click at [811, 299] on div "Loading site data" at bounding box center [784, 366] width 1568 height 733
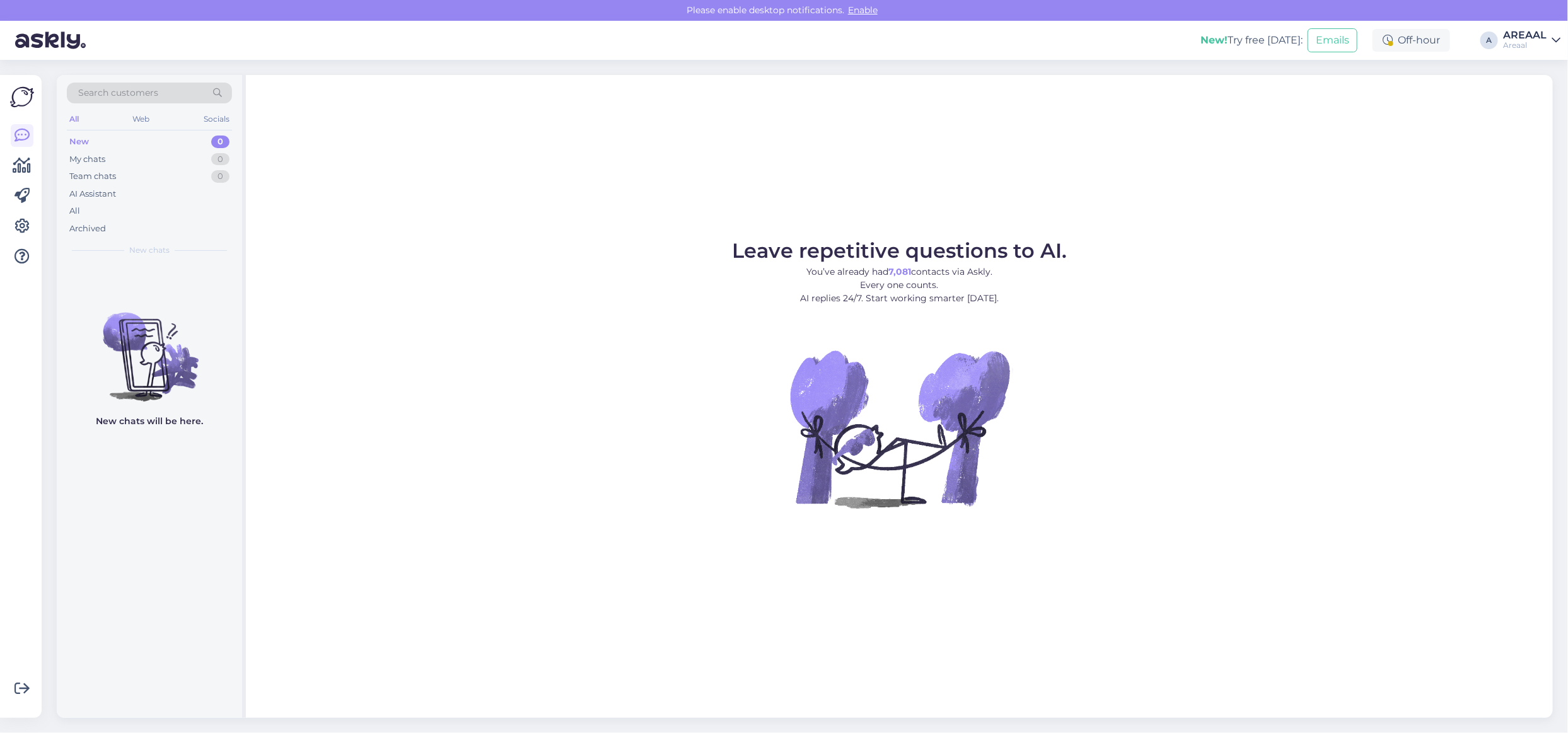
click at [733, 287] on p "You’ve already had 7,081 contacts via Askly. Every one counts. AI replies 24/7.…" at bounding box center [899, 285] width 335 height 40
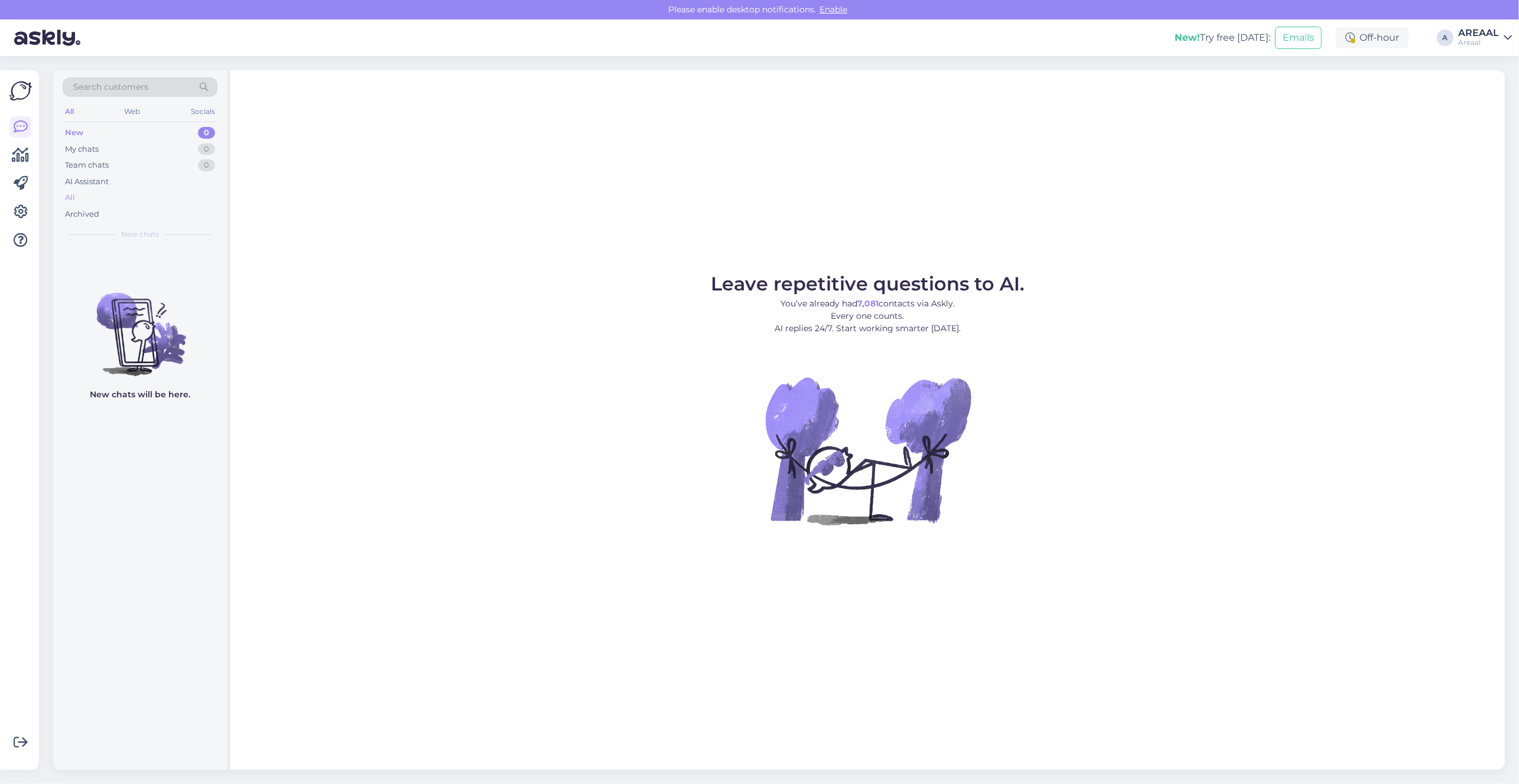
click at [101, 196] on div "All" at bounding box center [140, 197] width 155 height 17
click at [117, 191] on div "All" at bounding box center [140, 197] width 155 height 17
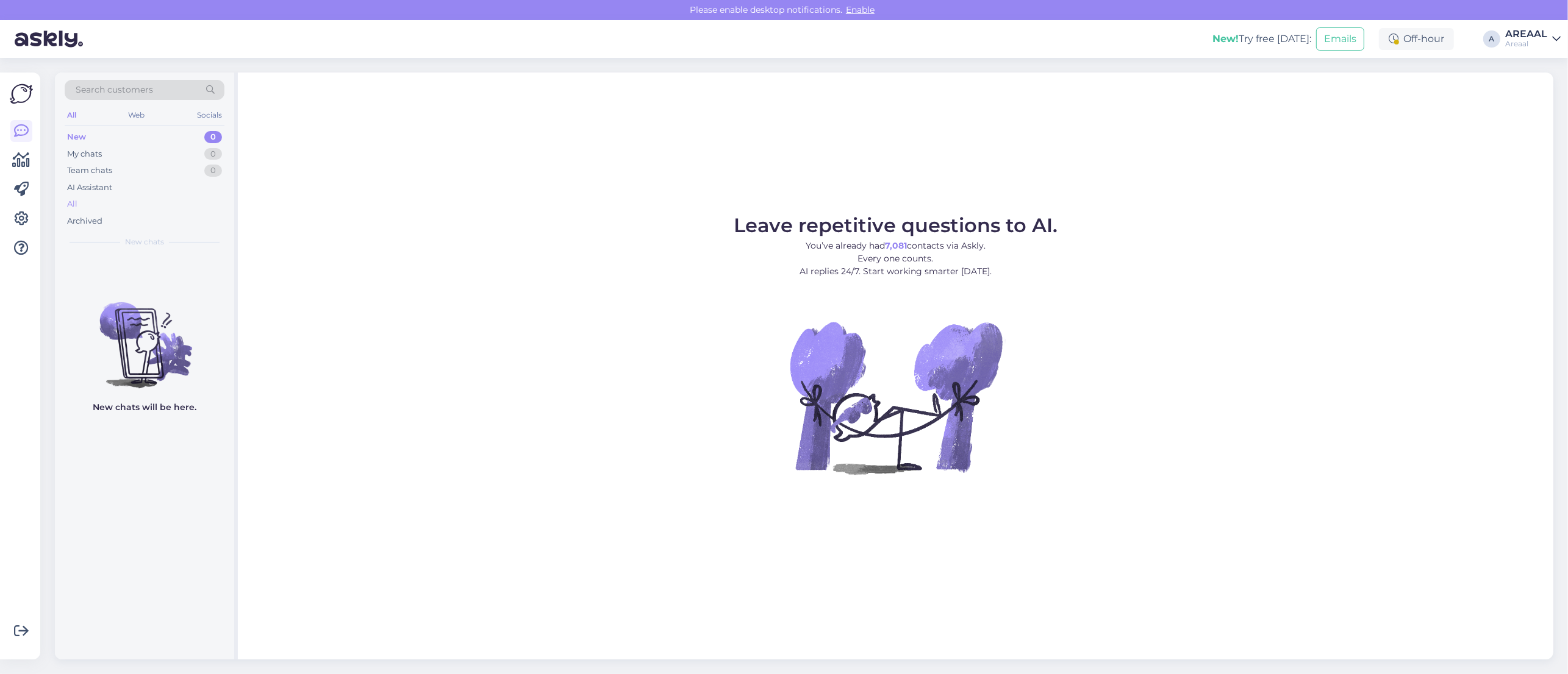
click at [151, 204] on div "All" at bounding box center [145, 204] width 160 height 17
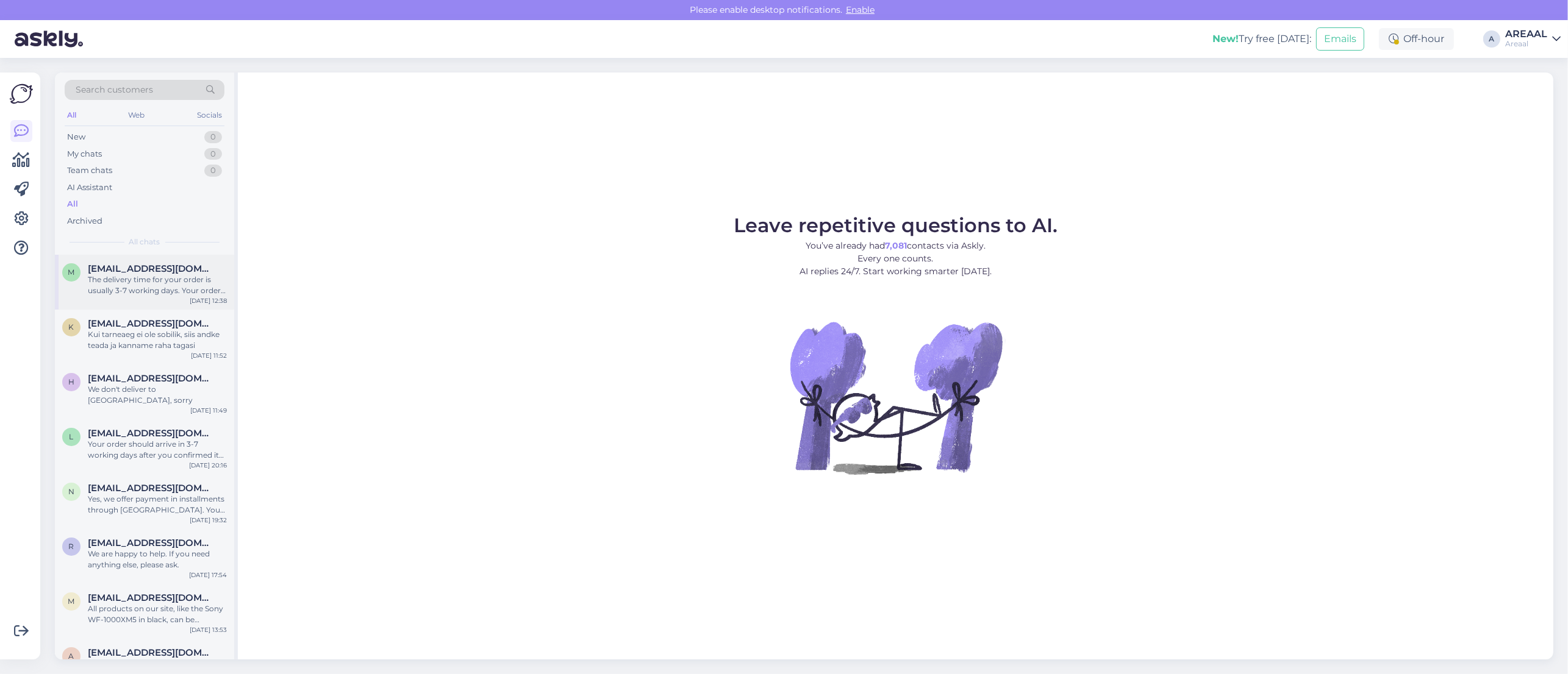
click at [143, 285] on div "The delivery time for your order is usually 3-7 working days. Your order was pl…" at bounding box center [157, 285] width 139 height 22
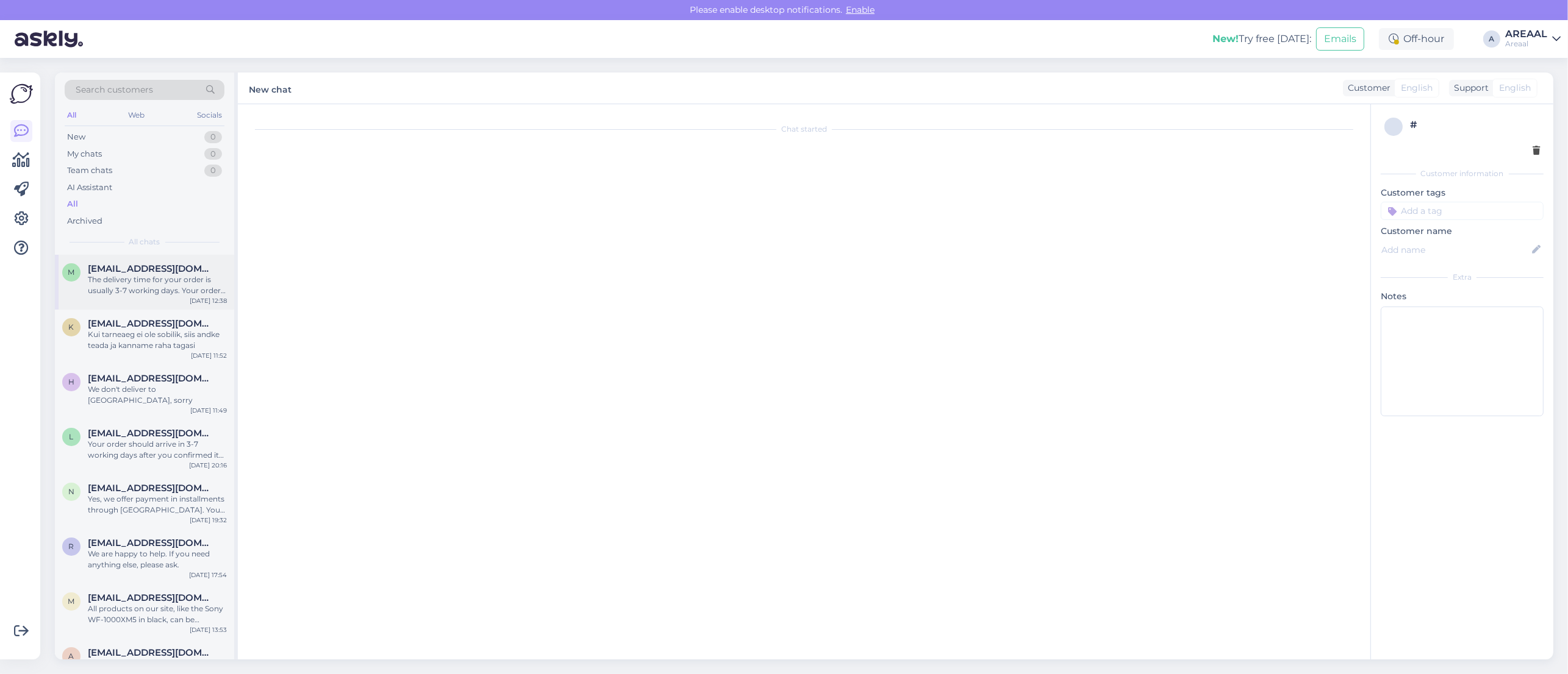
scroll to position [584, 0]
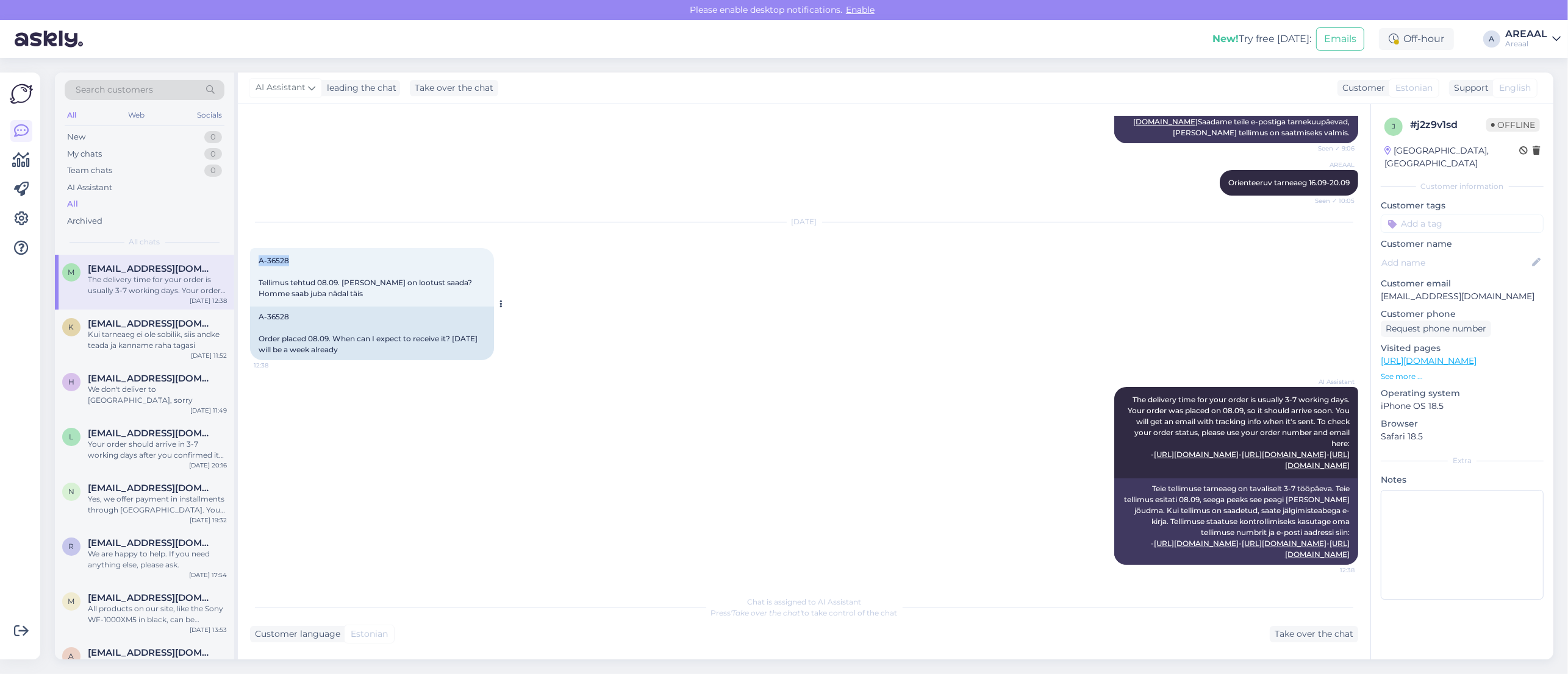
copy span "A-36528"
drag, startPoint x: 295, startPoint y: 241, endPoint x: 255, endPoint y: 238, distance: 40.1
click at [255, 248] on div "A-36528 Tellimus tehtud 08.09. Millal on lootust saada? Homme saab juba nädal t…" at bounding box center [371, 277] width 244 height 58
click at [1332, 637] on div "Take over the chat" at bounding box center [1313, 634] width 88 height 17
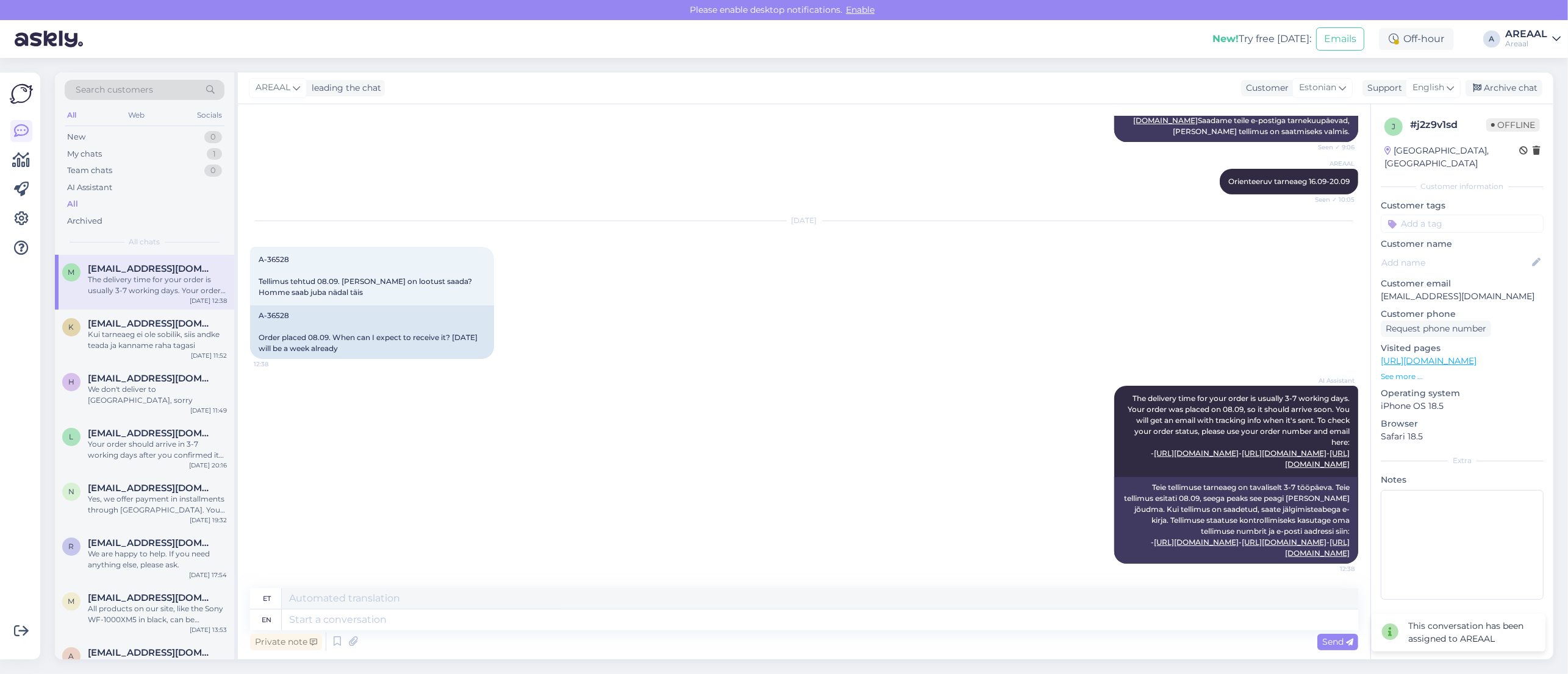
click at [891, 631] on div "Private note Send" at bounding box center [803, 642] width 1108 height 23
drag, startPoint x: 918, startPoint y: 642, endPoint x: 909, endPoint y: 633, distance: 12.7
click at [920, 644] on div "et en Private note Send" at bounding box center [803, 621] width 1108 height 65
type textarea "Antud tell"
type textarea "Antud"
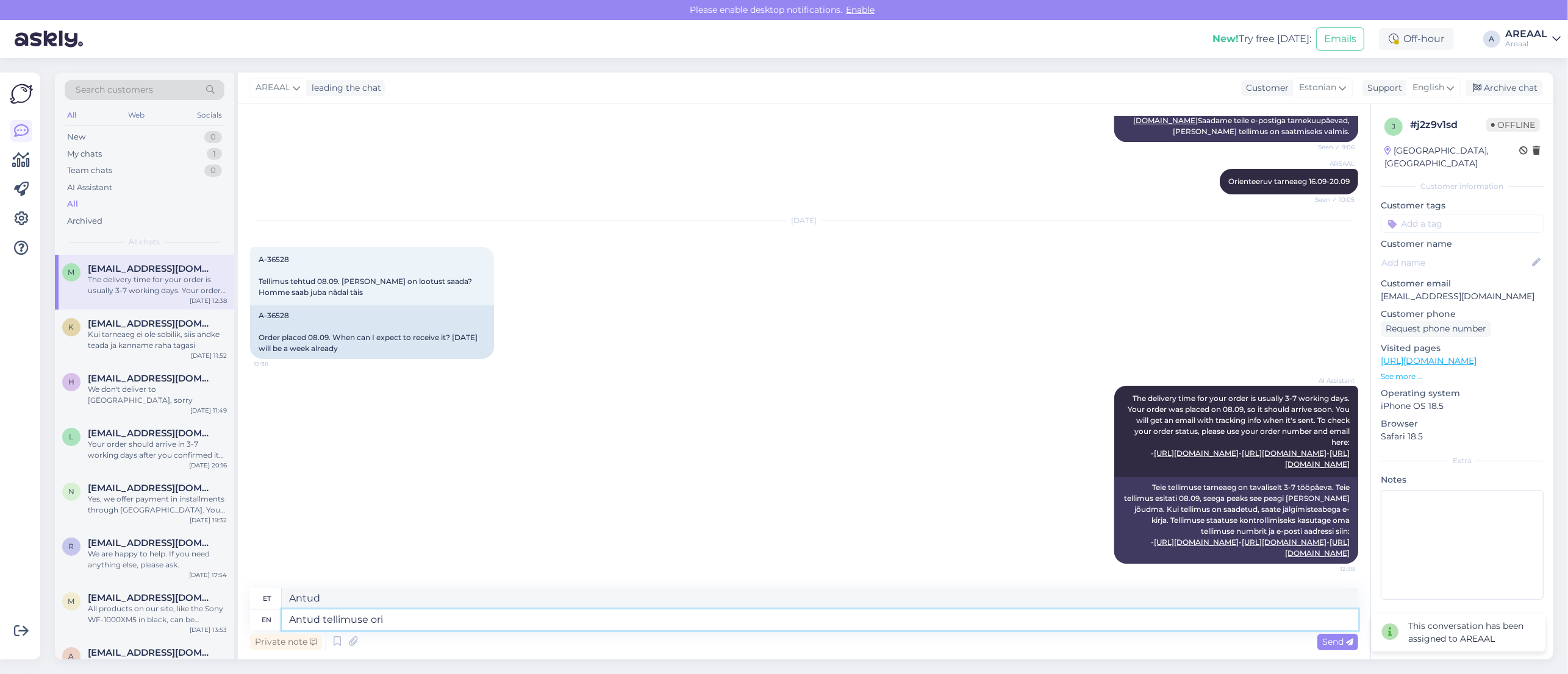
type textarea "Antud tellimuse orie"
type textarea "Antud tellimuse"
type textarea "Antud tellimuse orientereuv"
type textarea "Antud tellimuse orienteeruv"
drag, startPoint x: 825, startPoint y: 632, endPoint x: 819, endPoint y: 626, distance: 8.5
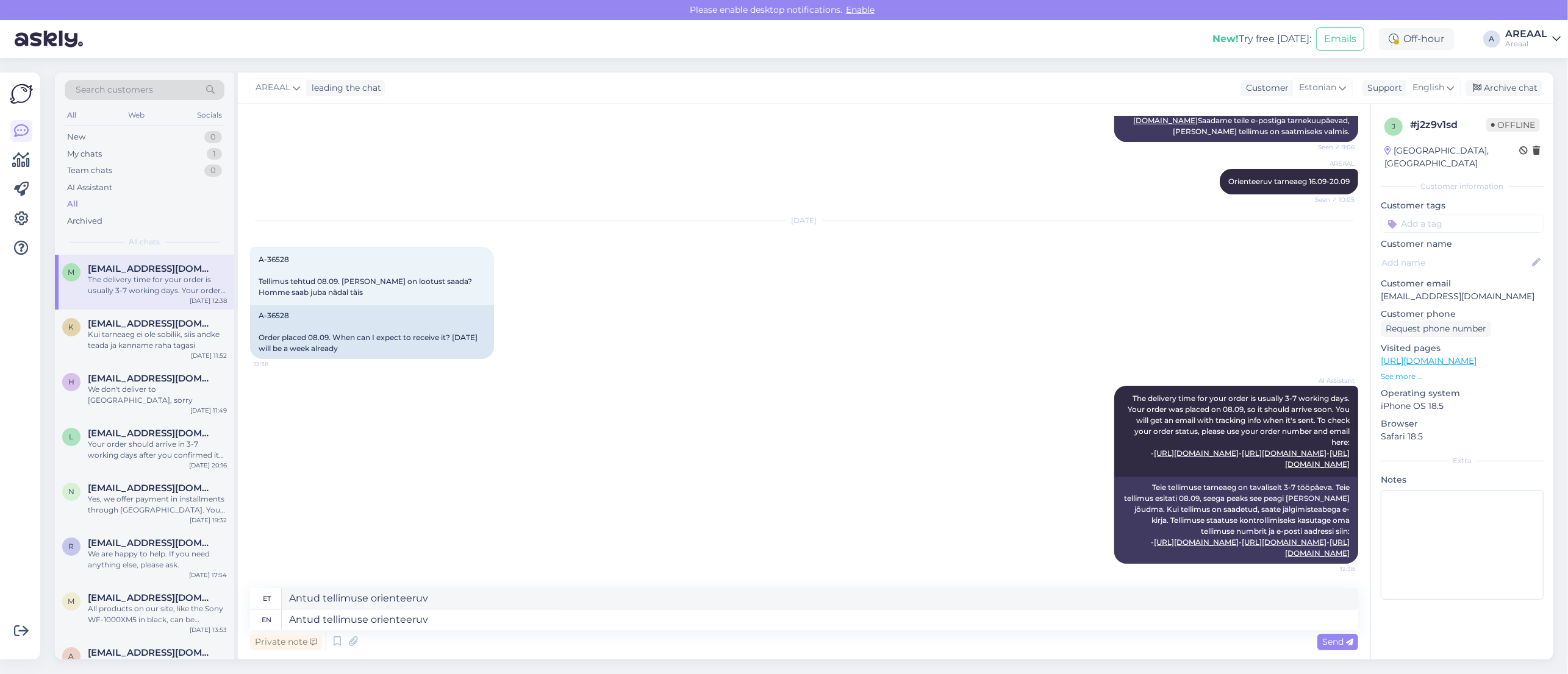
click at [825, 632] on div "Private note Send" at bounding box center [803, 642] width 1108 height 23
click at [819, 622] on textarea "Antud tellimuse orienteeruv" at bounding box center [820, 620] width 1076 height 21
paste textarea "Meie tarnetingimustes kehtib 7 tööpäevane tarneaeg ainult laosolevatele toodete…"
type textarea "Meie tarnetingimustes kehtib 7 tööpäevane tarneaeg ainult laosolevatele toodete…"
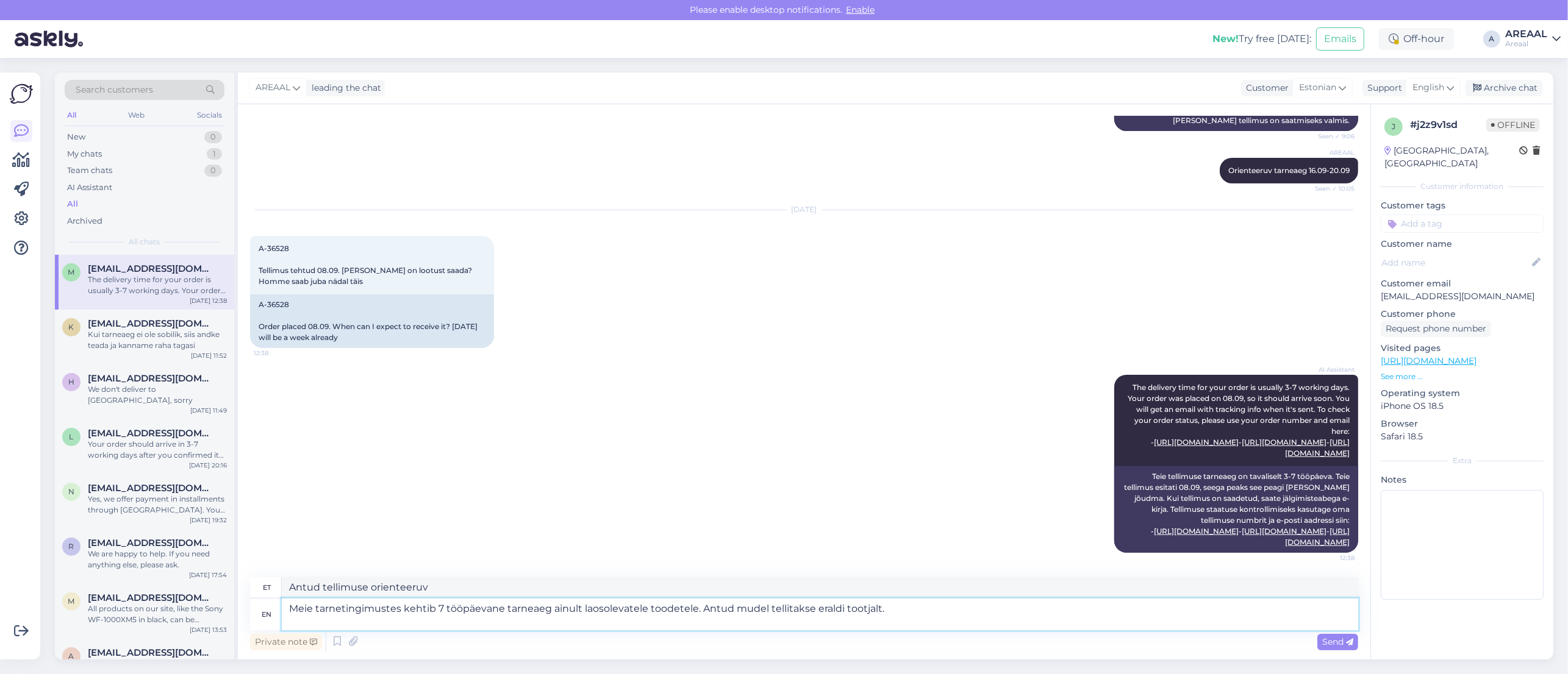
click at [694, 610] on textarea "Meie tarnetingimustes kehtib 7 tööpäevane tarneaeg ainult laosolevatele toodete…" at bounding box center [820, 615] width 1076 height 32
click at [708, 608] on textarea "Meie tarnetingimustes kehtib 7 tööpäevane tarneaeg ainult laosolevatele toodete…" at bounding box center [820, 615] width 1076 height 32
type textarea "Meie tarnetingimustes kehtib 7 tööpäevane tarneaeg ainult laosolevatele toodete…"
drag, startPoint x: 693, startPoint y: 610, endPoint x: 733, endPoint y: 610, distance: 40.0
click at [733, 610] on textarea "Meie tarnetingimustes kehtib 7 tööpäevane tarneaeg ainult laosolevatele toodete…" at bounding box center [820, 615] width 1076 height 32
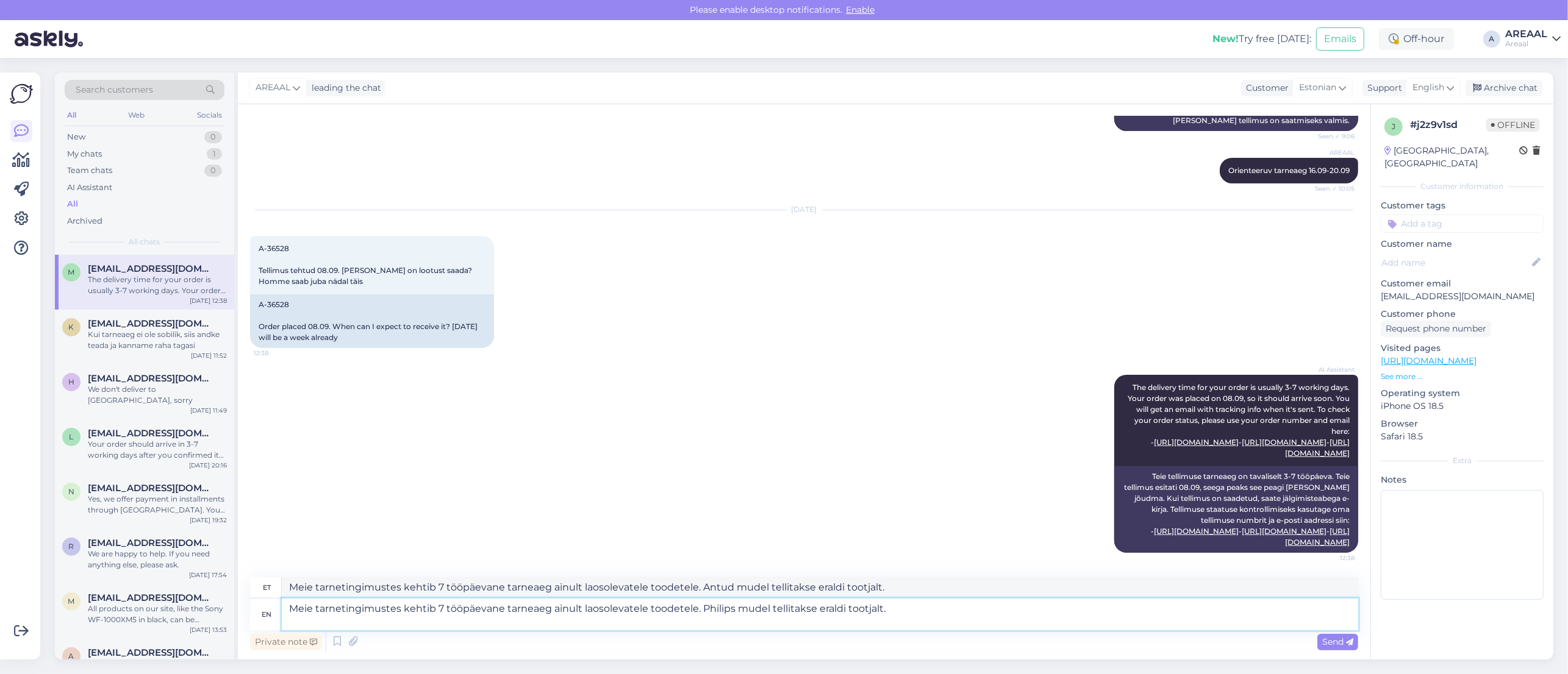
type textarea "Meie tarnetingimustes kehtib 7 tööpäevane tarneaeg ainult laosolevatele toodete…"
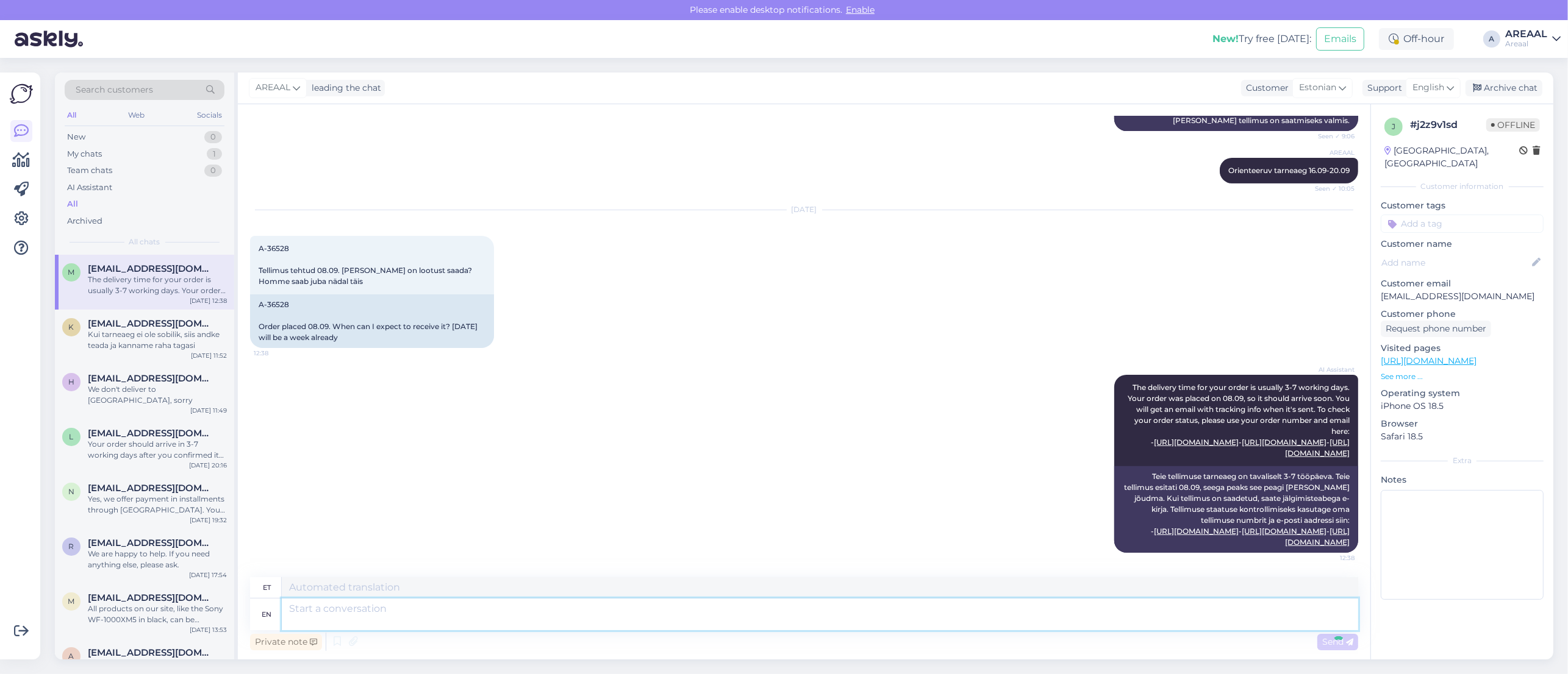
scroll to position [702, 0]
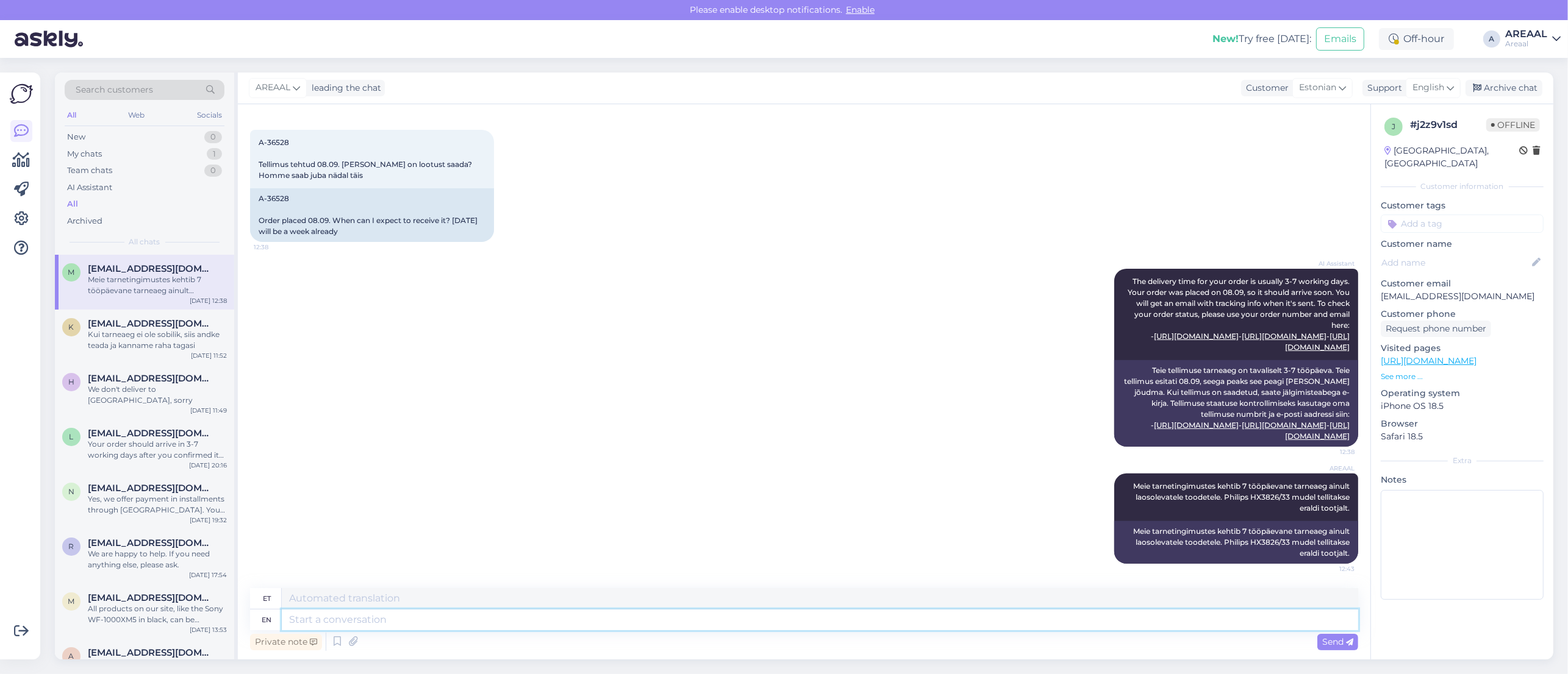
click at [1180, 617] on textarea at bounding box center [820, 620] width 1076 height 21
paste textarea "Kodulehel on kohaletoimetamise info all lisatud: Tarneajad on esialgsed ning se…"
type textarea "Kodulehel on kohaletoimetamise info all lisatud: Tarneajad on esialgsed ning se…"
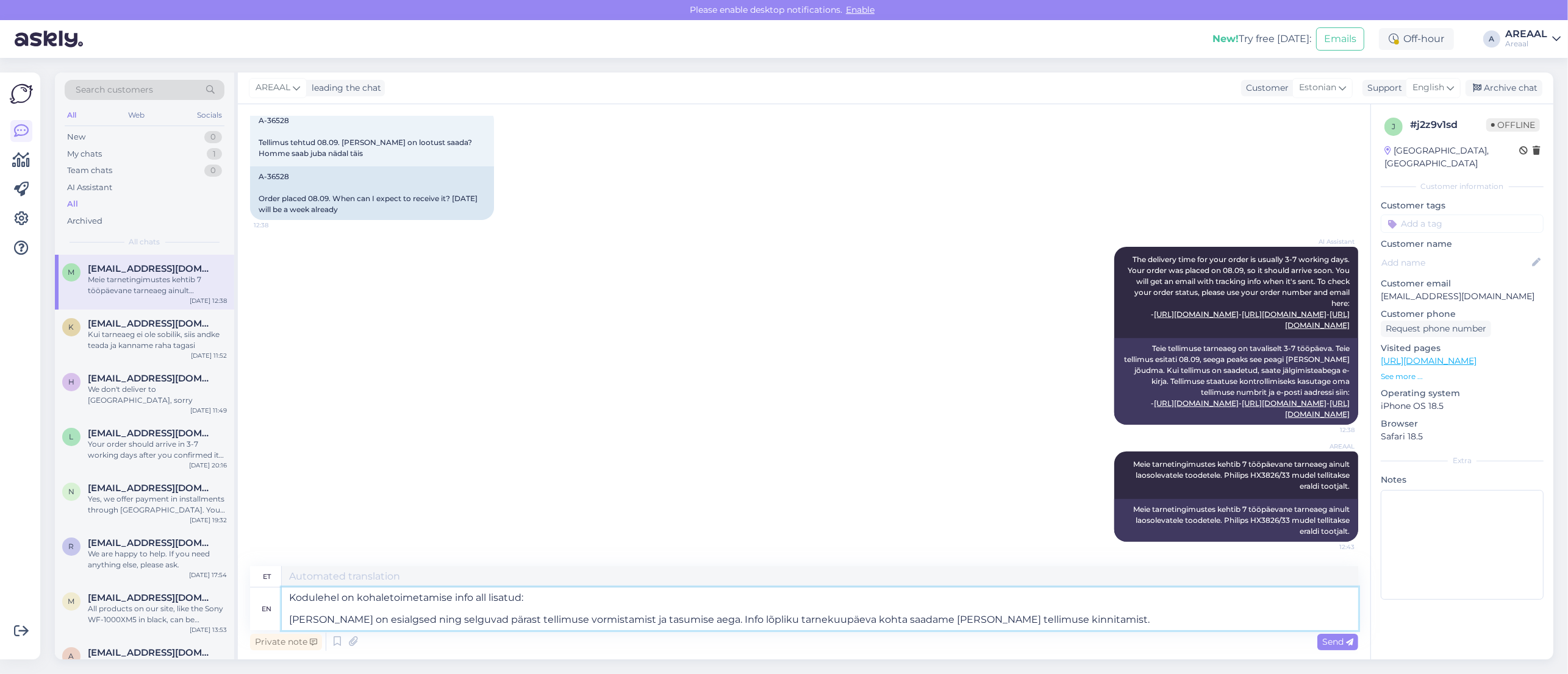
scroll to position [714, 0]
type textarea "Kodulehel on kohaletoimetamise info kõik lisatud: Tarneajad on esimesed ning se…"
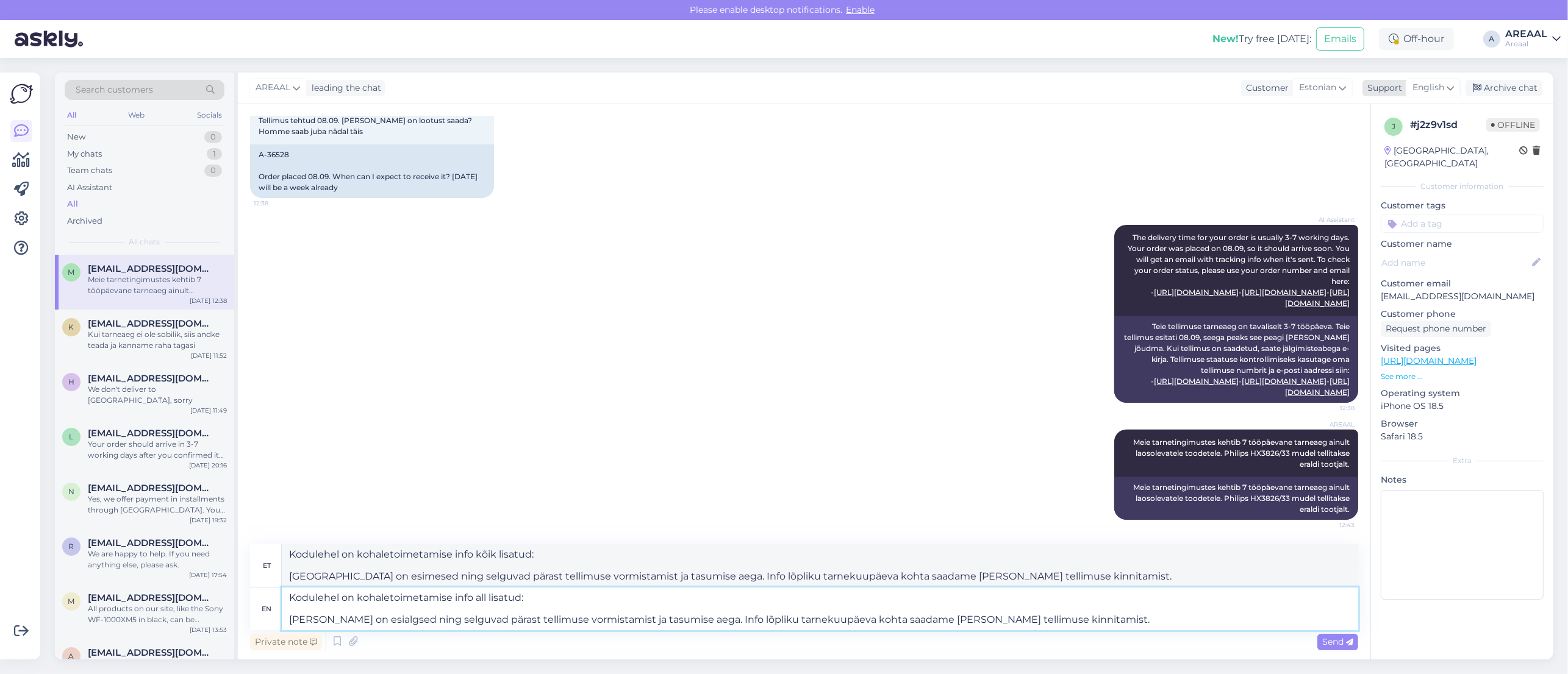
type textarea "Kodulehel on kohaletoimetamise info all lisatud: Tarneajad on esialgsed ning se…"
click at [1429, 87] on span "English" at bounding box center [1428, 87] width 32 height 13
type input "est"
click at [1377, 134] on link "Estonian" at bounding box center [1412, 141] width 134 height 19
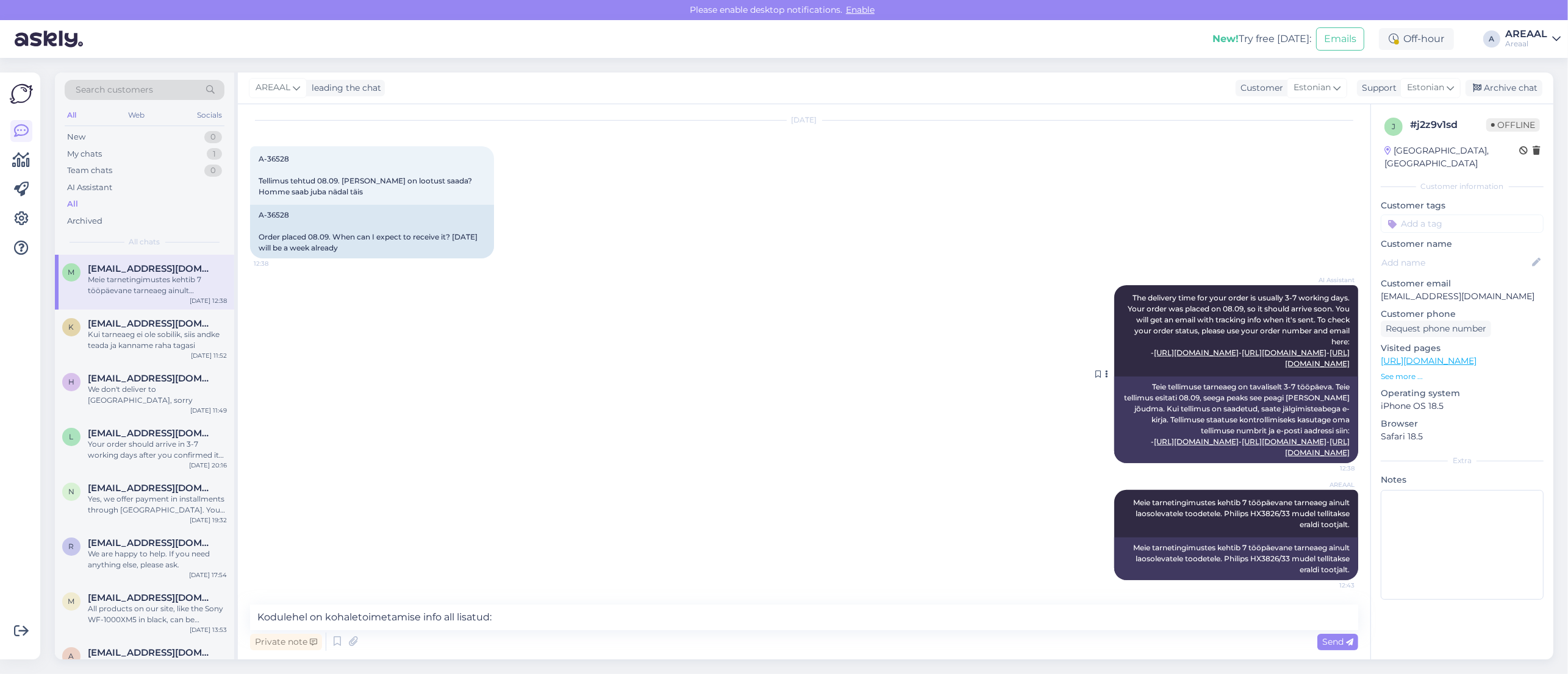
scroll to position [686, 0]
click at [1084, 622] on textarea "Kodulehel on kohaletoimetamise info all lisatud: Tarneajad on esialgsed ning se…" at bounding box center [803, 617] width 1108 height 26
paste textarea
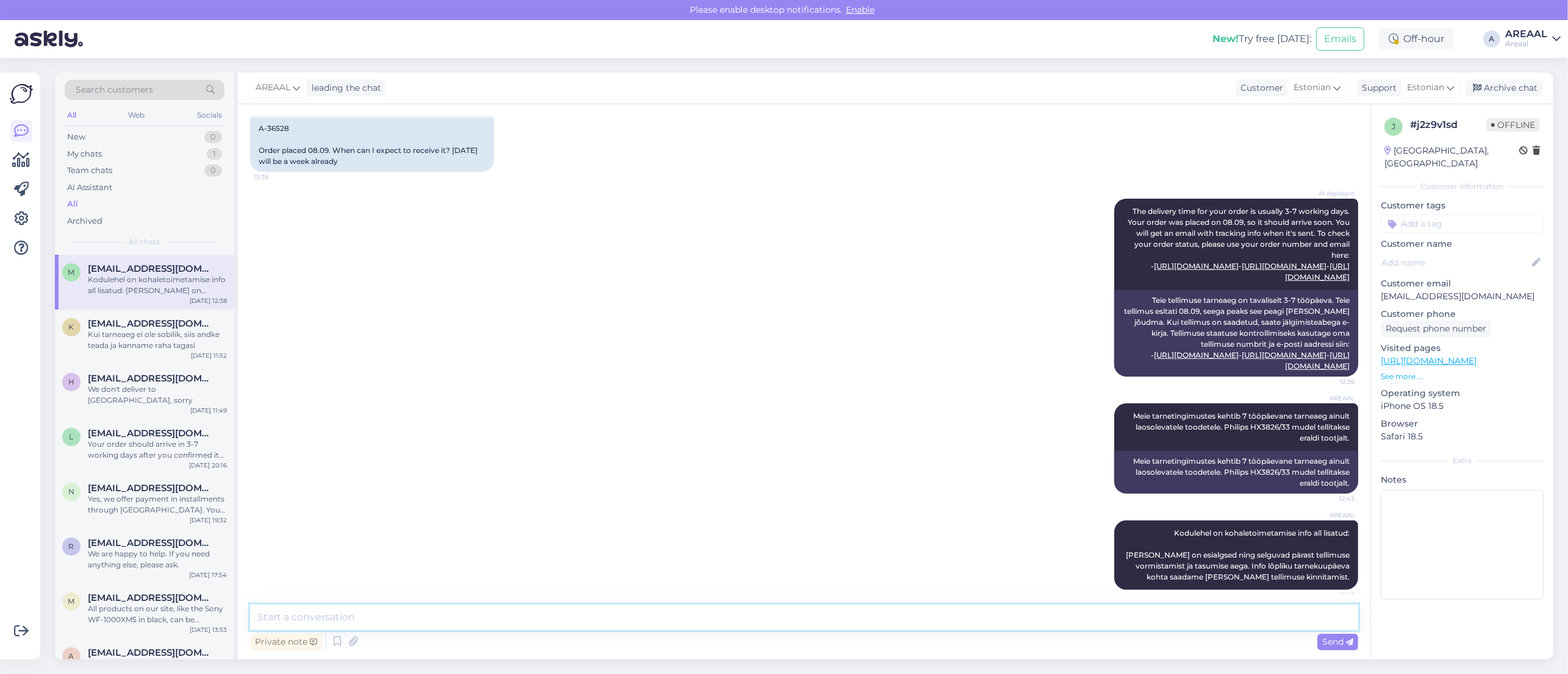
scroll to position [0, 0]
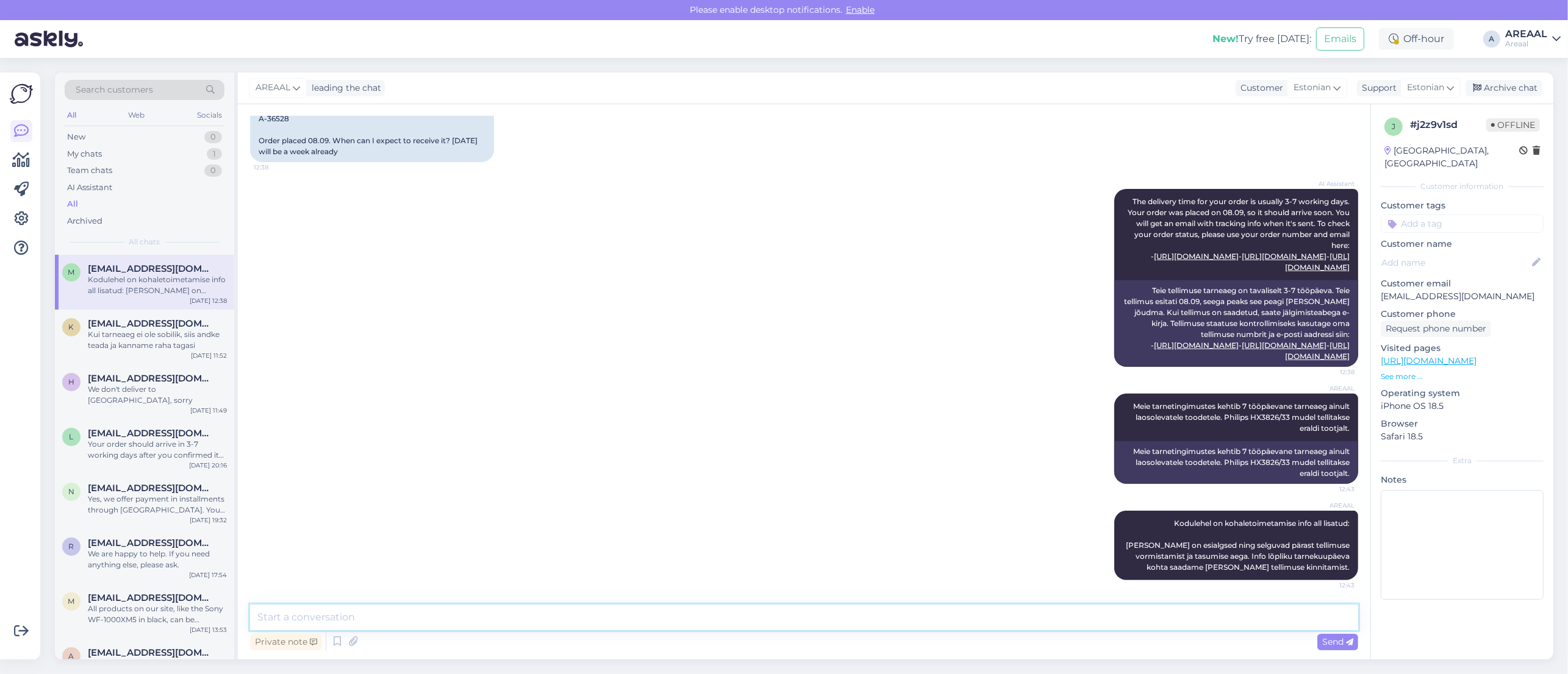
click at [1145, 625] on textarea at bounding box center [803, 617] width 1108 height 26
paste textarea "Teie tellimuse orienteeruv kauba saabumise aeg on 30. august – 05. september."
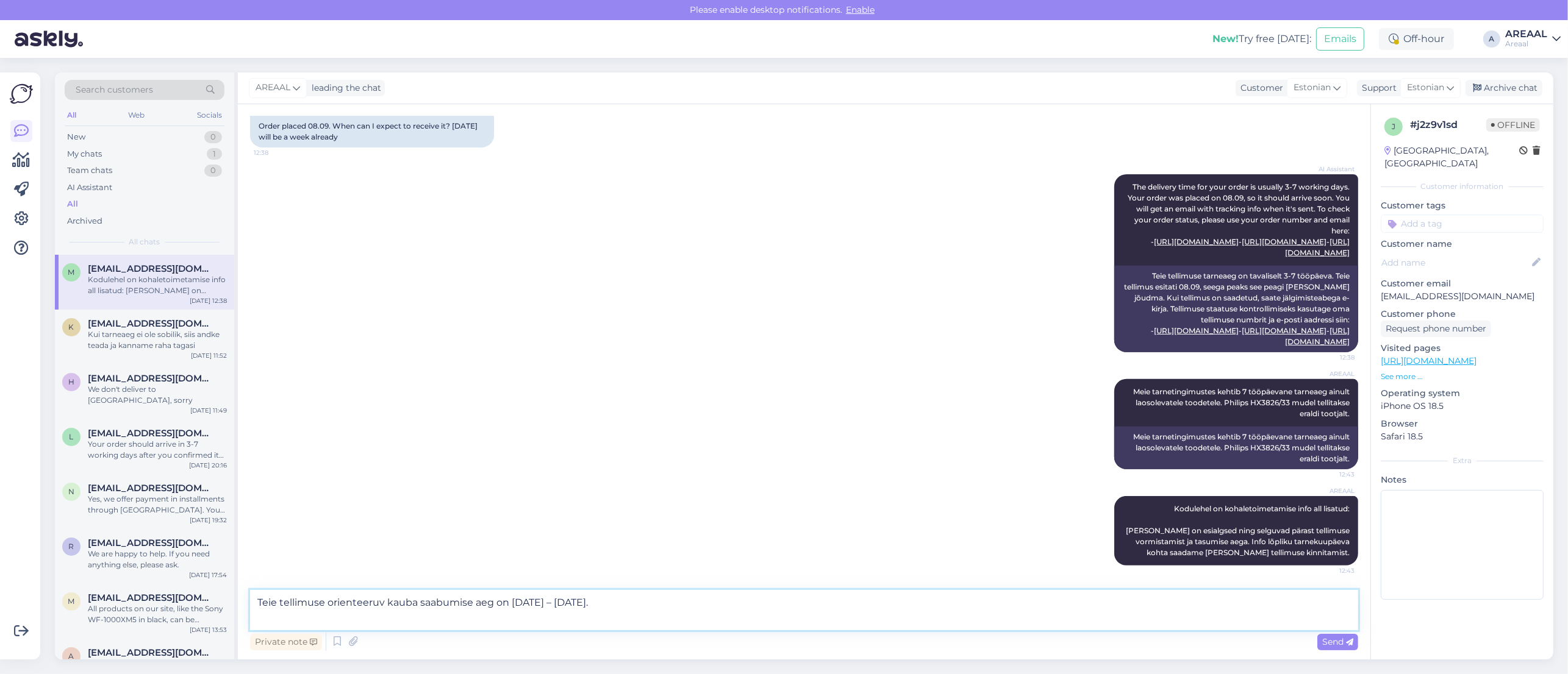
drag, startPoint x: 382, startPoint y: 598, endPoint x: 746, endPoint y: 602, distance: 364.0
click at [729, 601] on textarea "Teie tellimuse orienteeruv kauba saabumise aeg on 30. august – 05. september." at bounding box center [803, 610] width 1108 height 40
type textarea "Teie tellimuse orienteeruv tarneaeg on vahemikus 16.09-20.09"
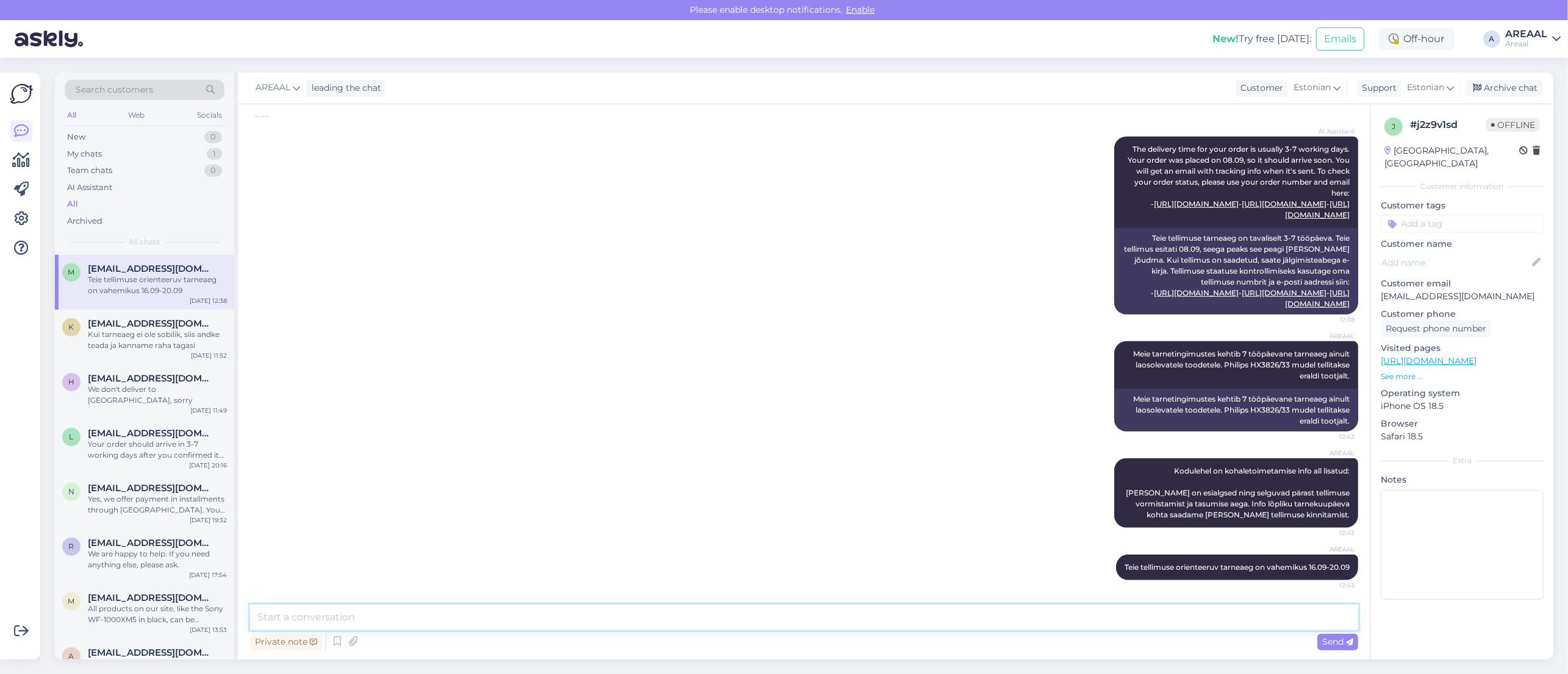
scroll to position [845, 0]
click at [1516, 82] on div "Archive chat" at bounding box center [1504, 88] width 77 height 17
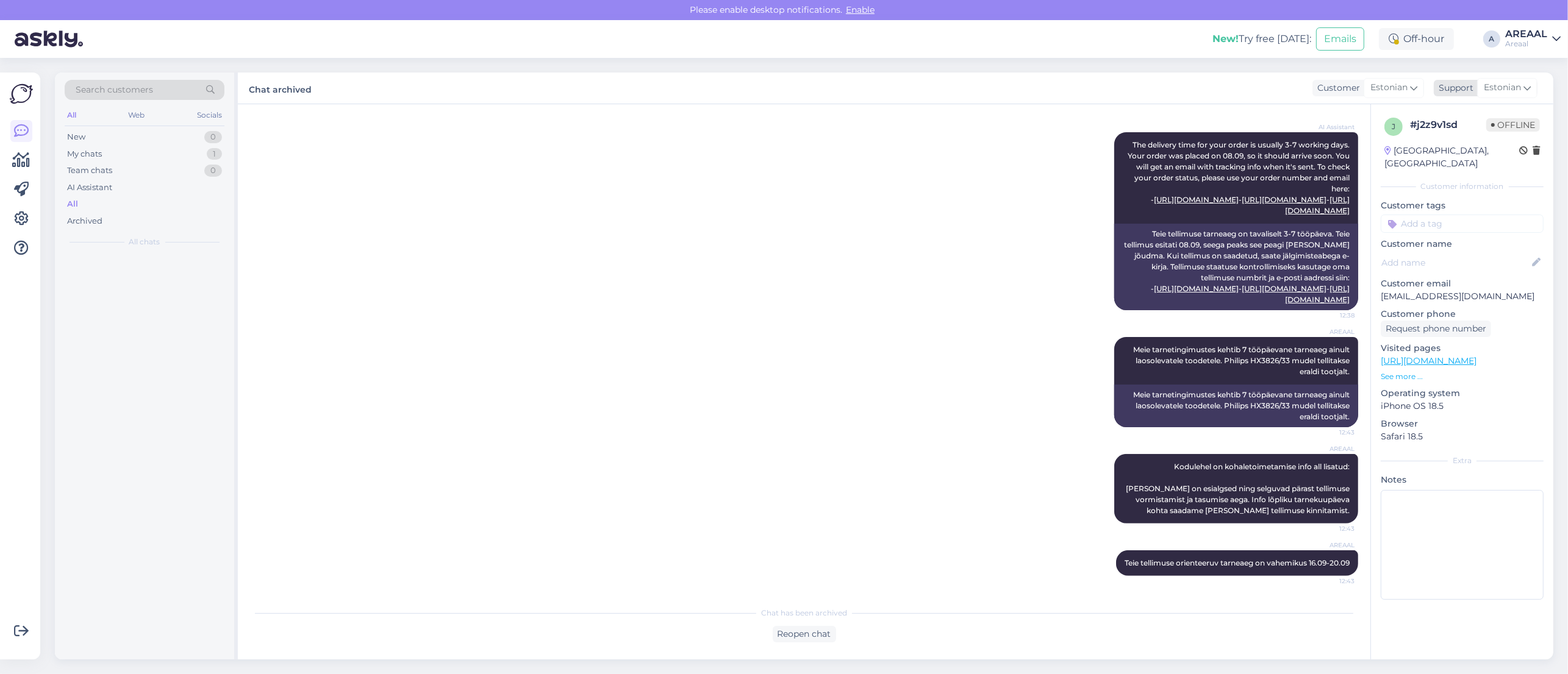
scroll to position [850, 0]
click at [1516, 92] on span "Estonian" at bounding box center [1502, 87] width 37 height 13
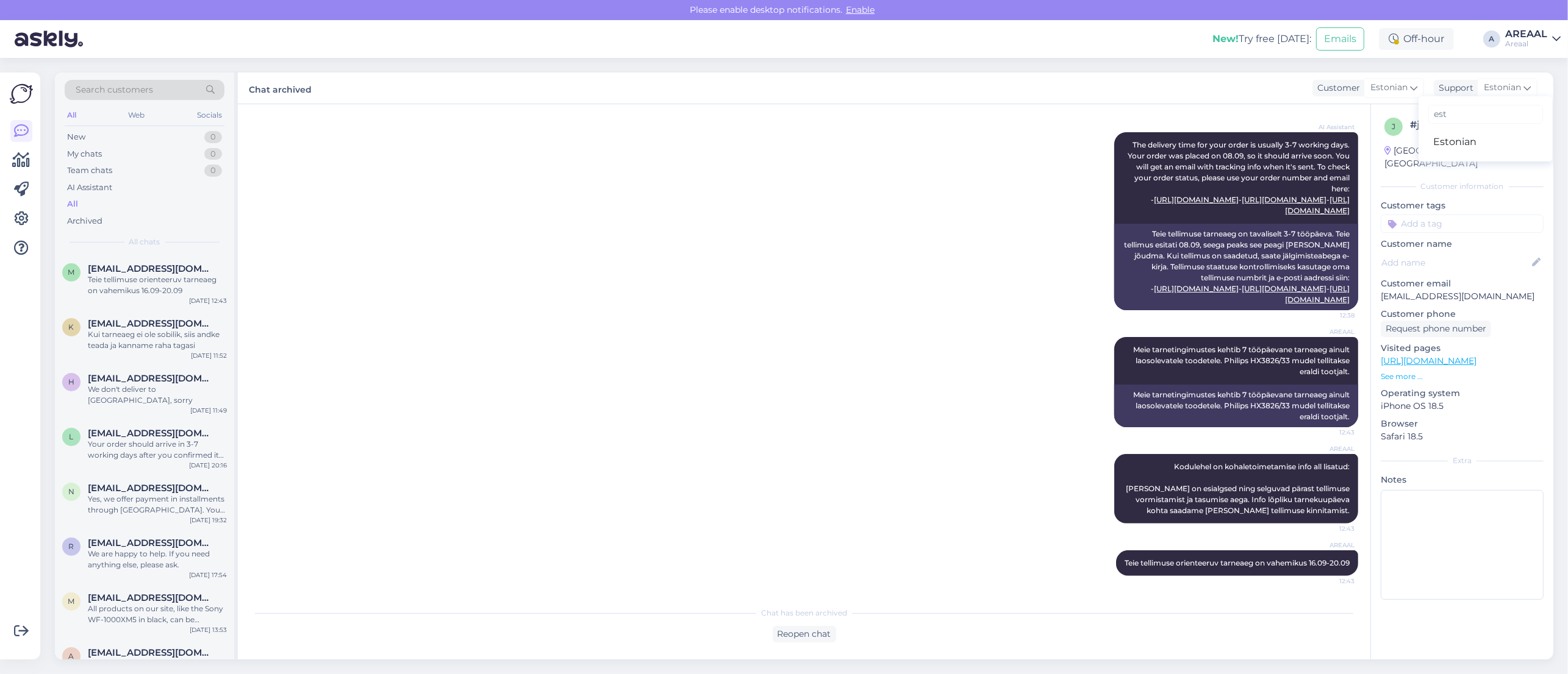
click at [825, 286] on div "AI Assistant The delivery time for your order is usually 3-7 working days. Your…" at bounding box center [803, 221] width 1108 height 205
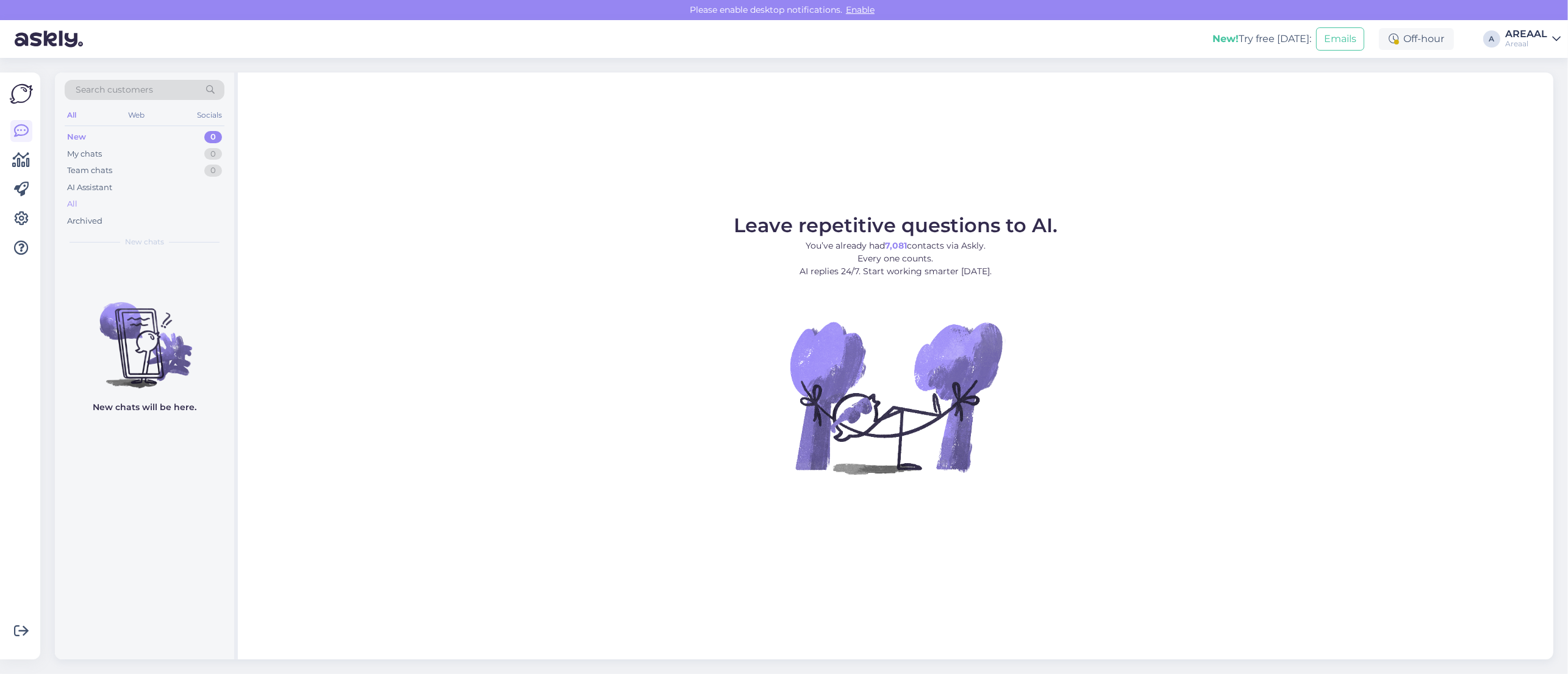
click at [113, 198] on div "All" at bounding box center [145, 204] width 160 height 17
click at [113, 208] on div "All" at bounding box center [145, 204] width 160 height 17
click at [1164, 436] on figure "Leave repetitive questions to AI. You’ve already had 7,081 contacts via Askly. …" at bounding box center [896, 361] width 1293 height 291
click at [159, 196] on div "All" at bounding box center [145, 204] width 160 height 17
